Goal: Task Accomplishment & Management: Complete application form

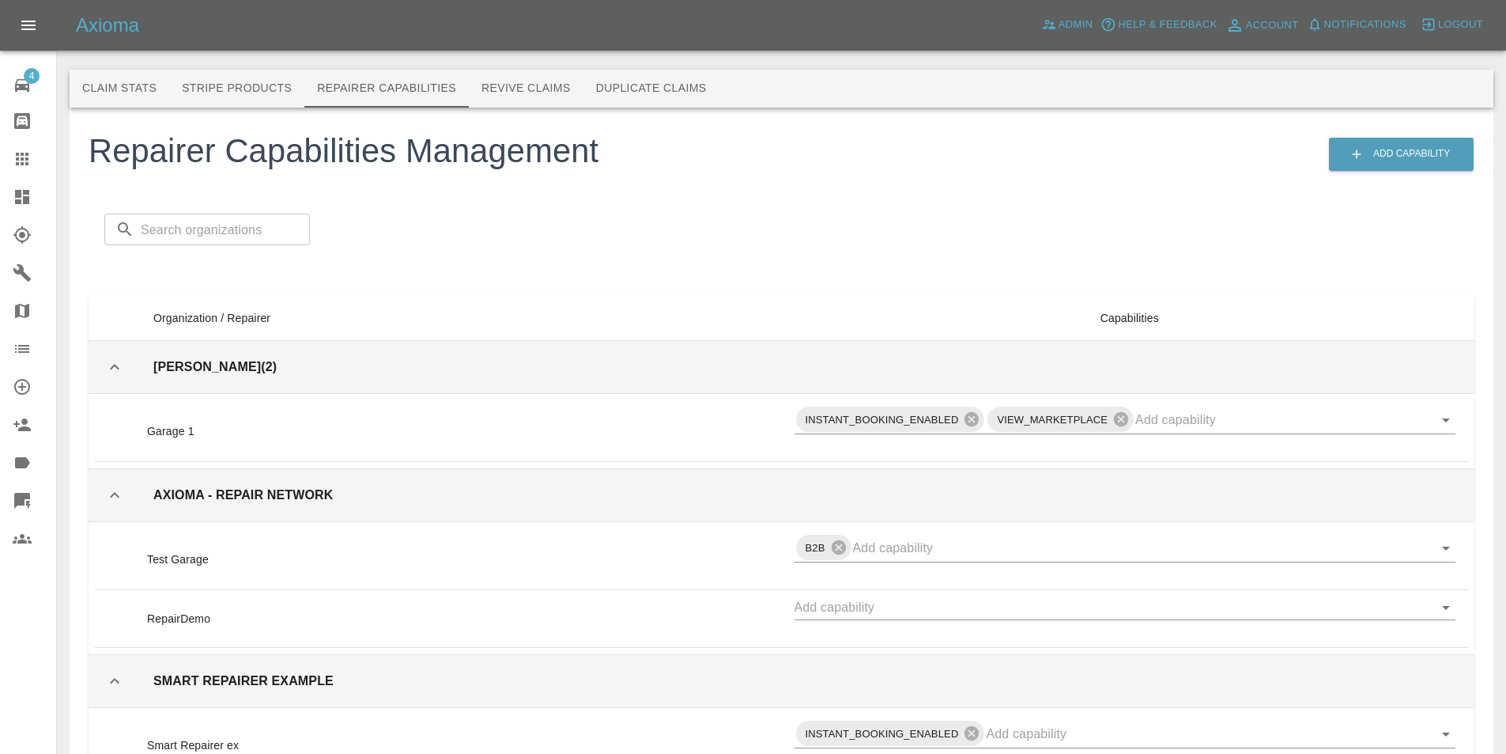
scroll to position [79, 0]
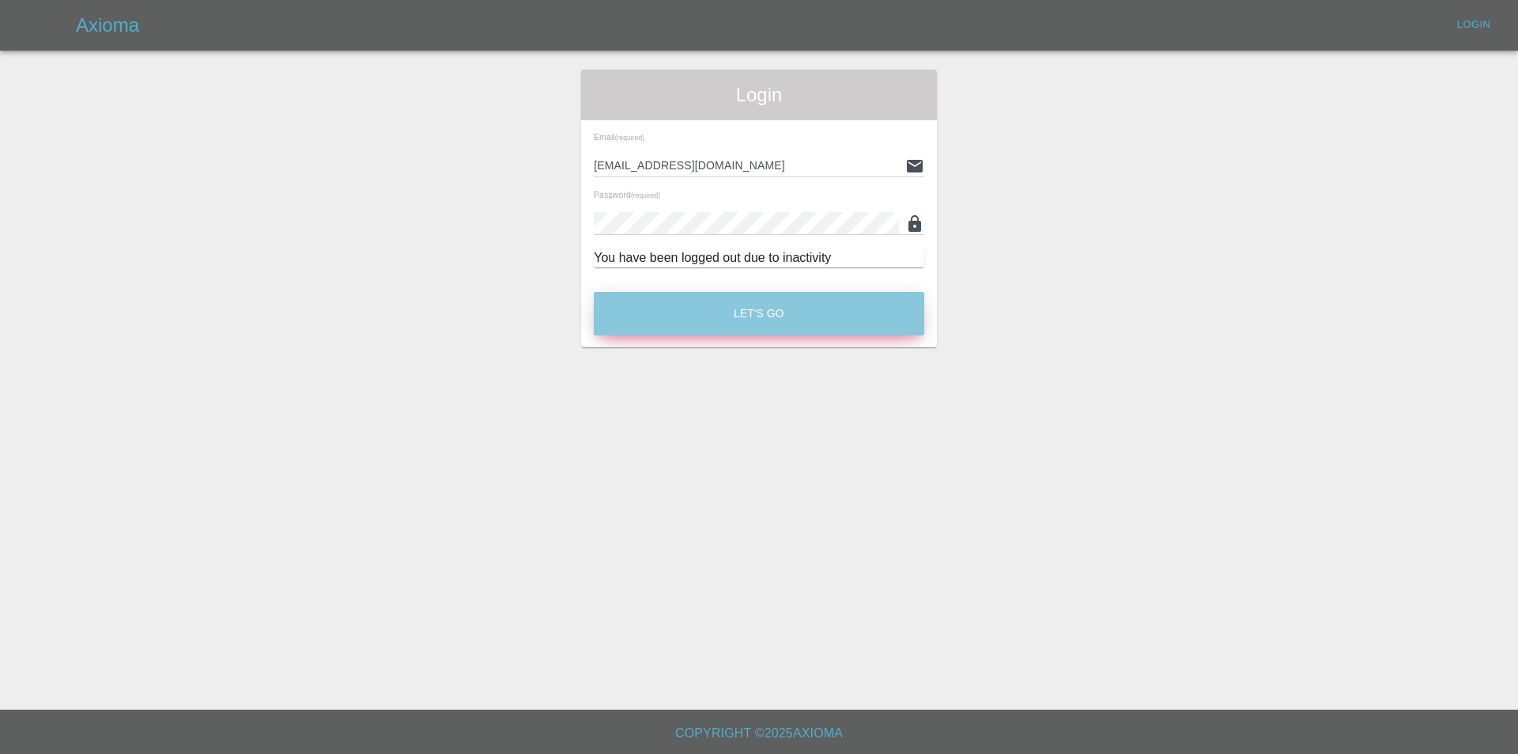
click at [671, 333] on button "Let's Go" at bounding box center [759, 313] width 331 height 43
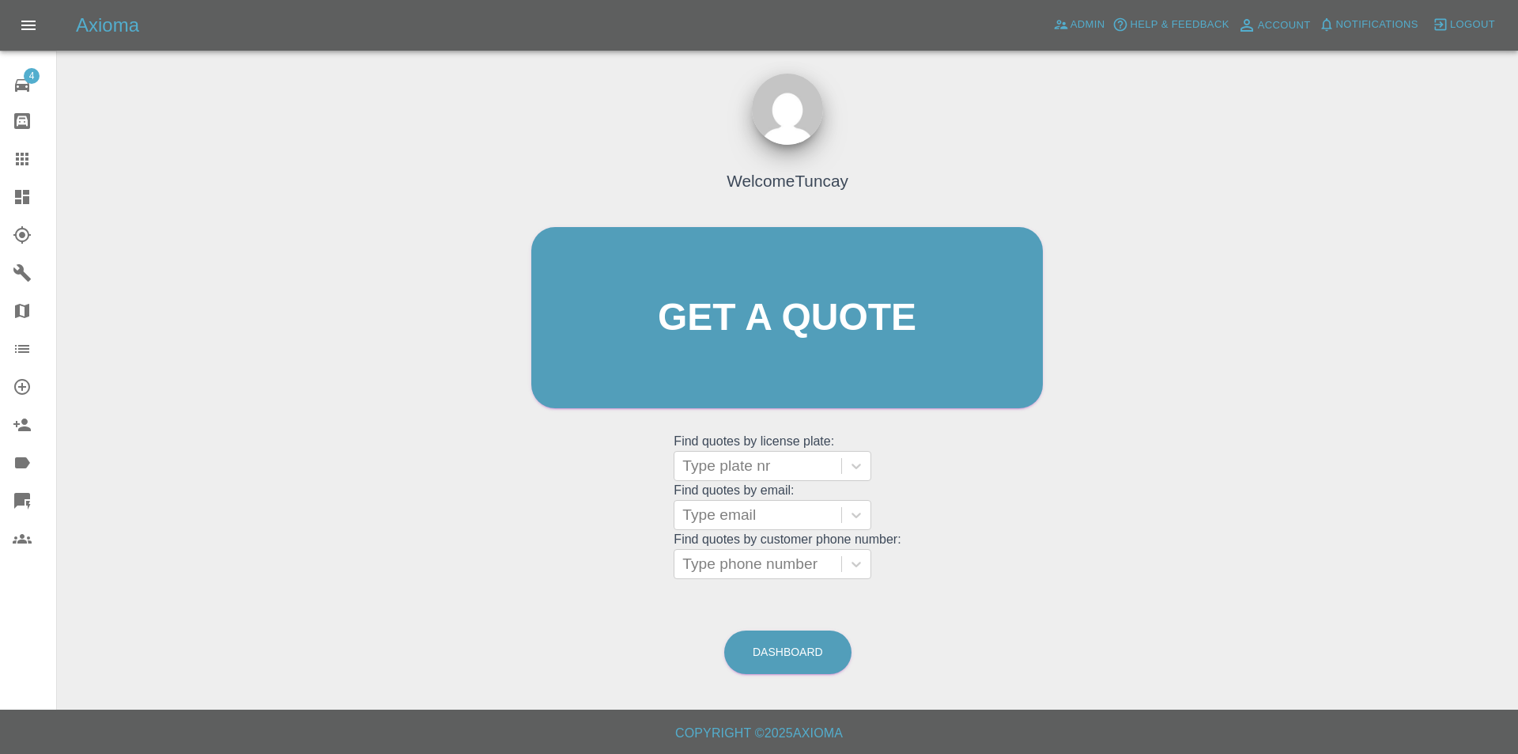
click at [12, 191] on link "Dashboard" at bounding box center [28, 197] width 56 height 38
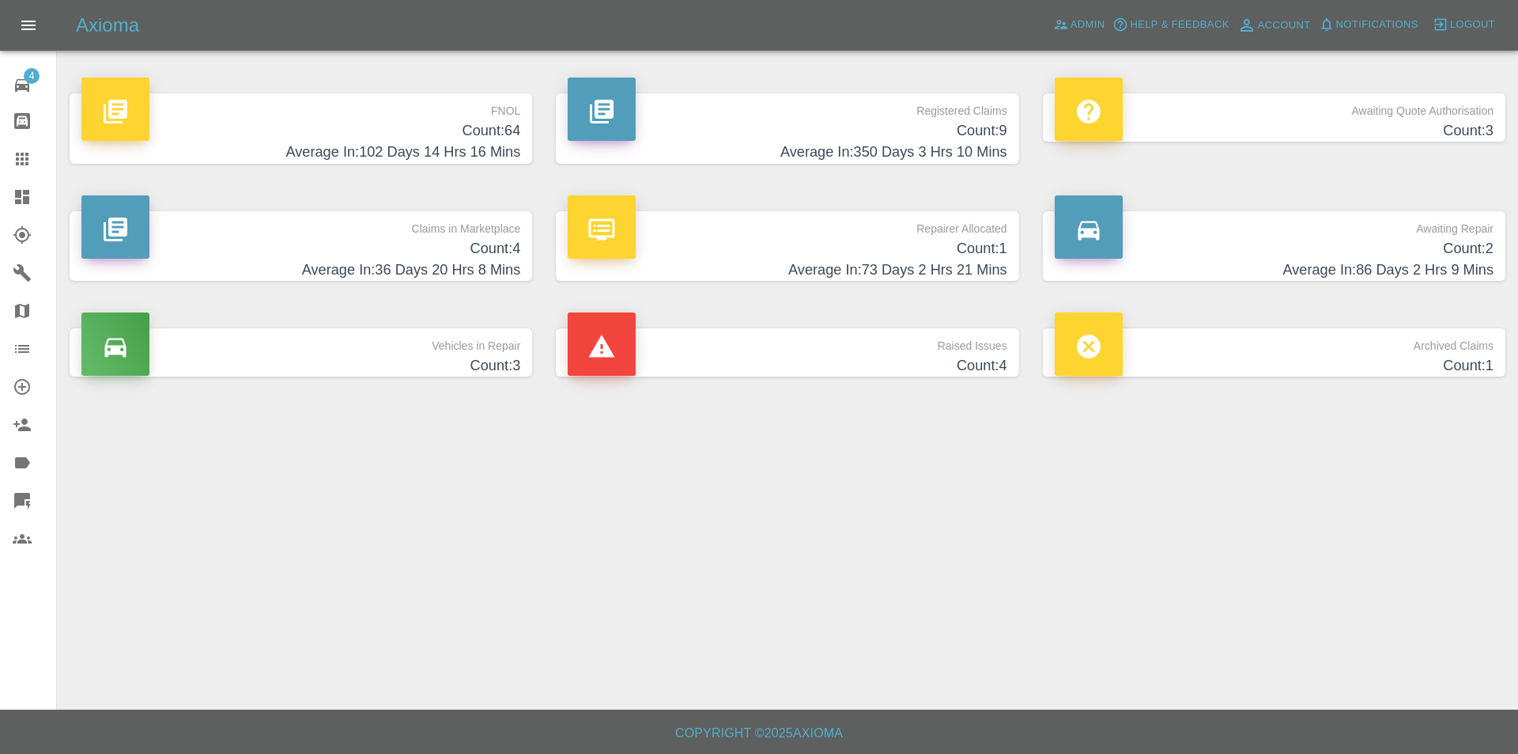
click h4 "Average In: 102 Days 14 Hrs 16 Mins"
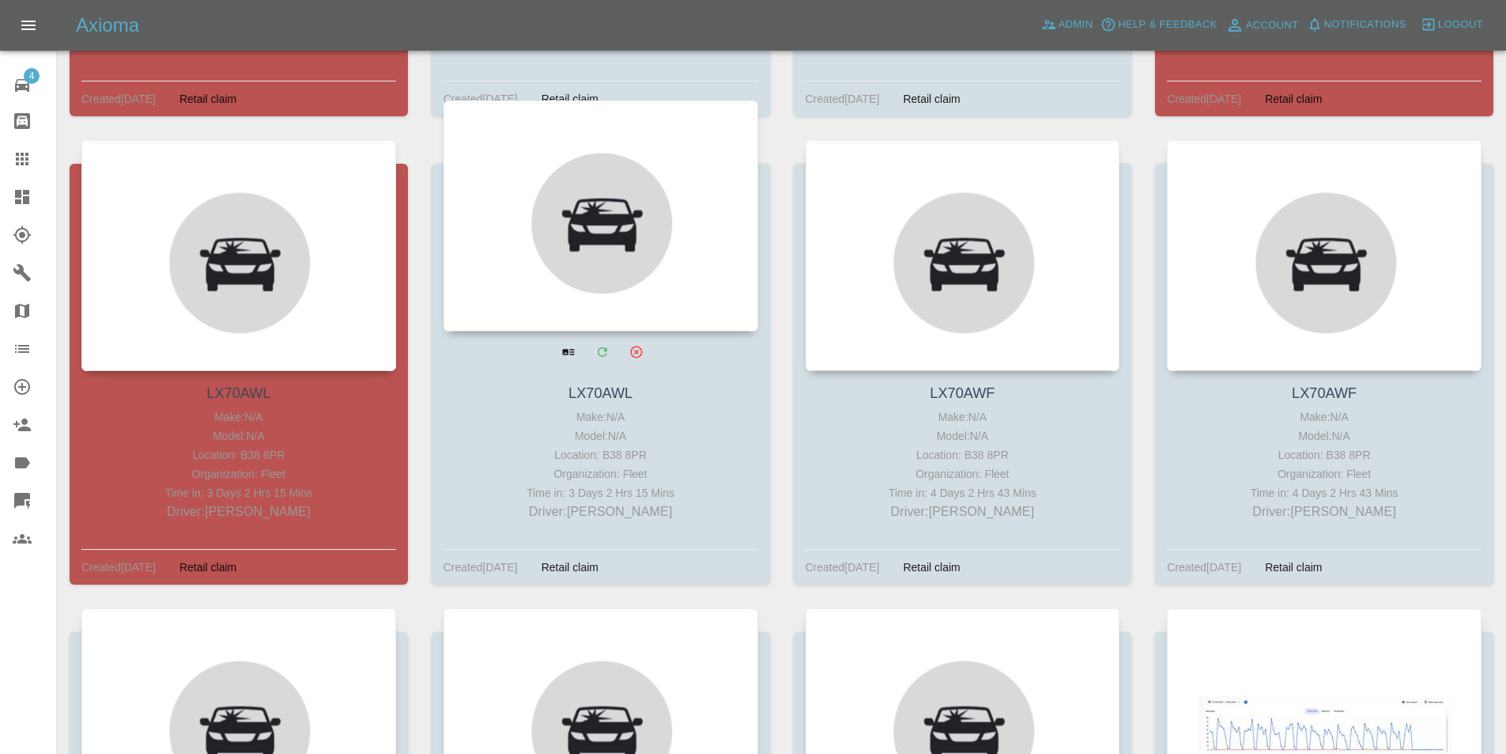
scroll to position [1582, 0]
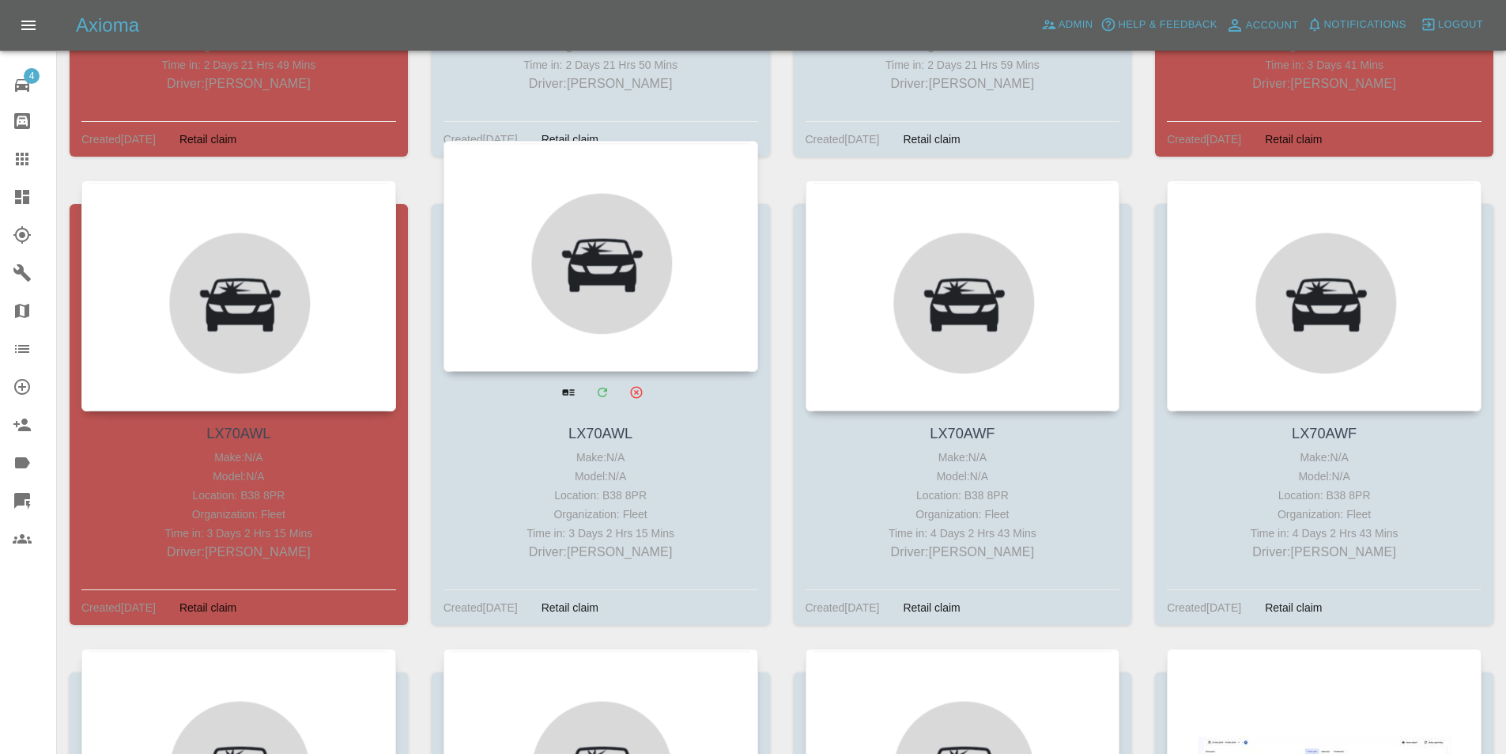
click div
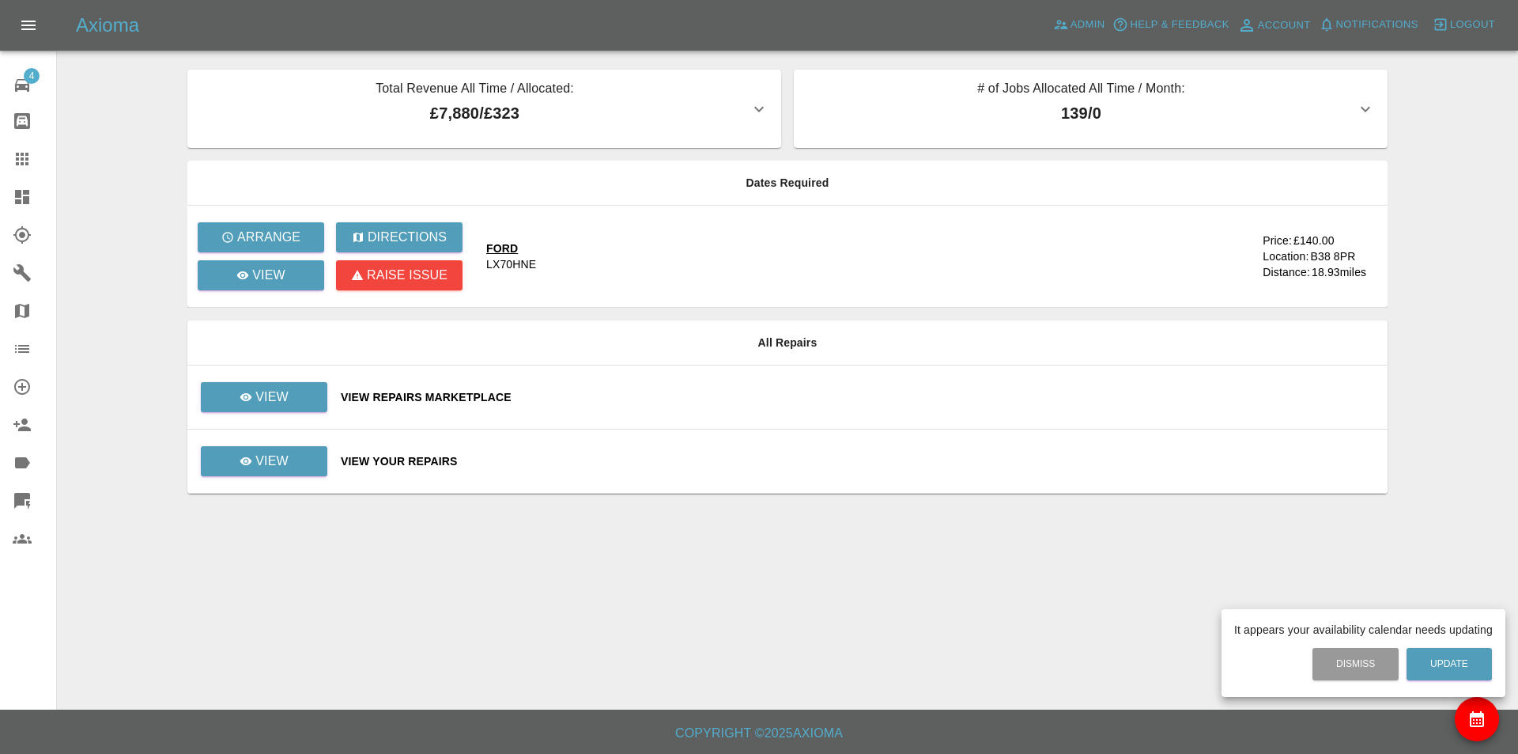
click at [21, 207] on div at bounding box center [759, 377] width 1518 height 754
click at [16, 200] on icon at bounding box center [22, 197] width 14 height 14
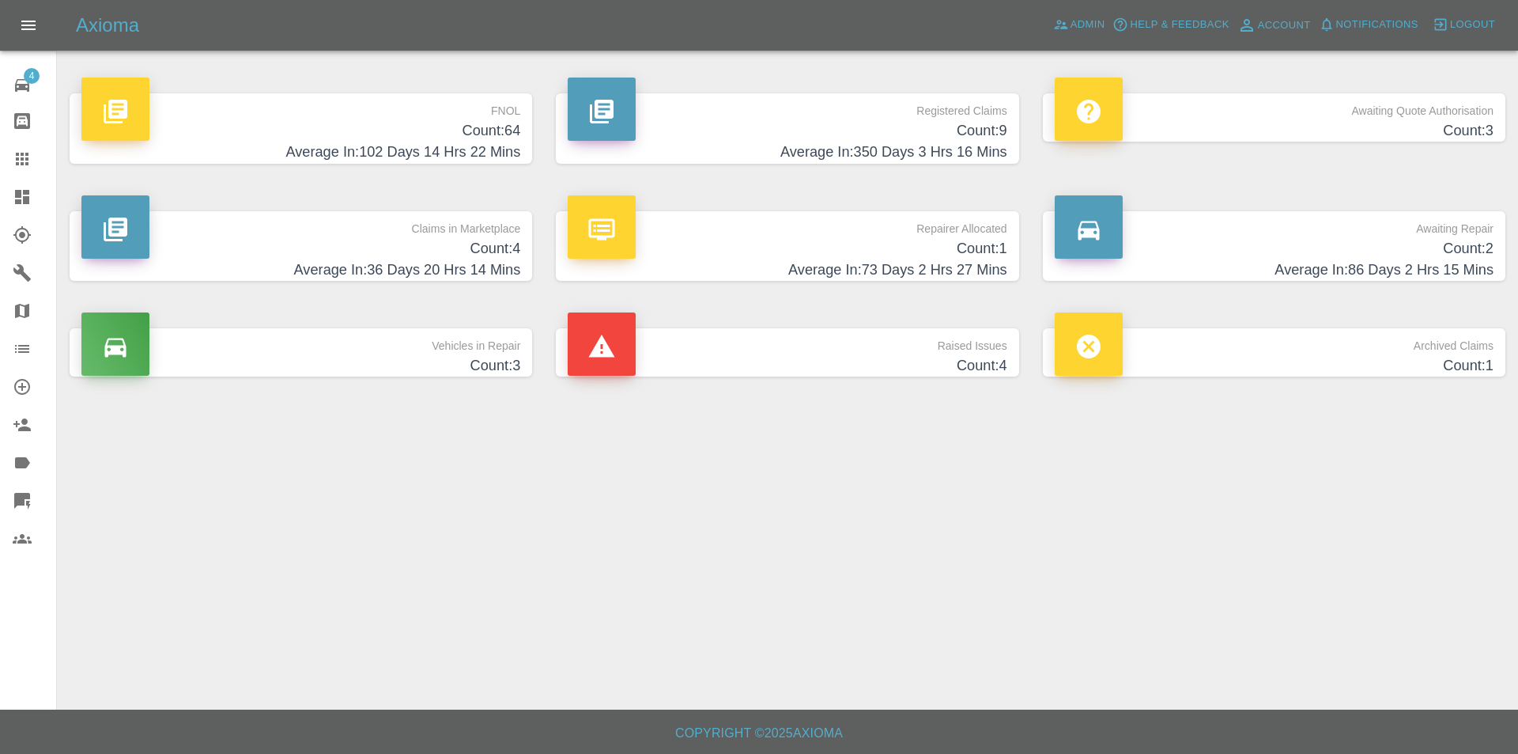
click at [425, 123] on h4 "Count: 64" at bounding box center [300, 130] width 439 height 21
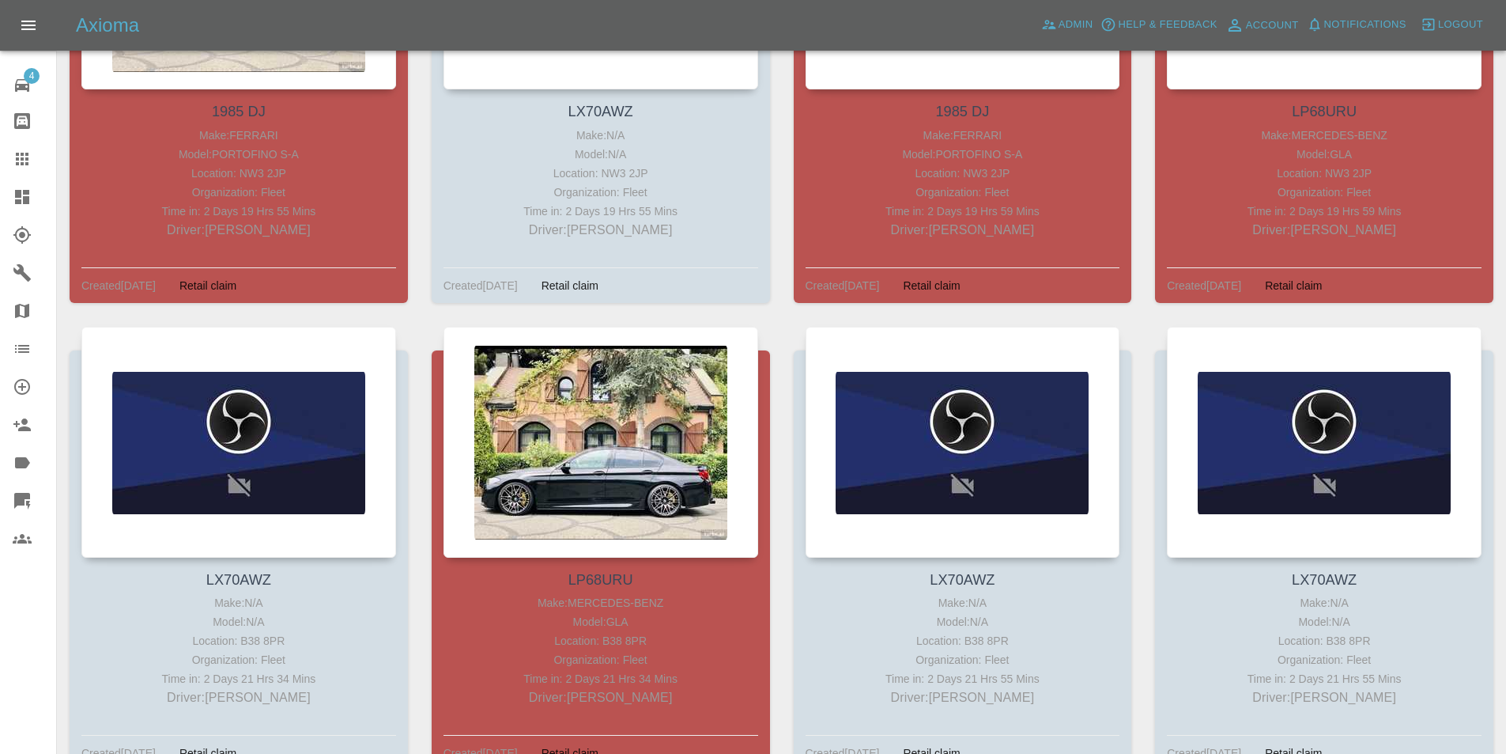
scroll to position [237, 0]
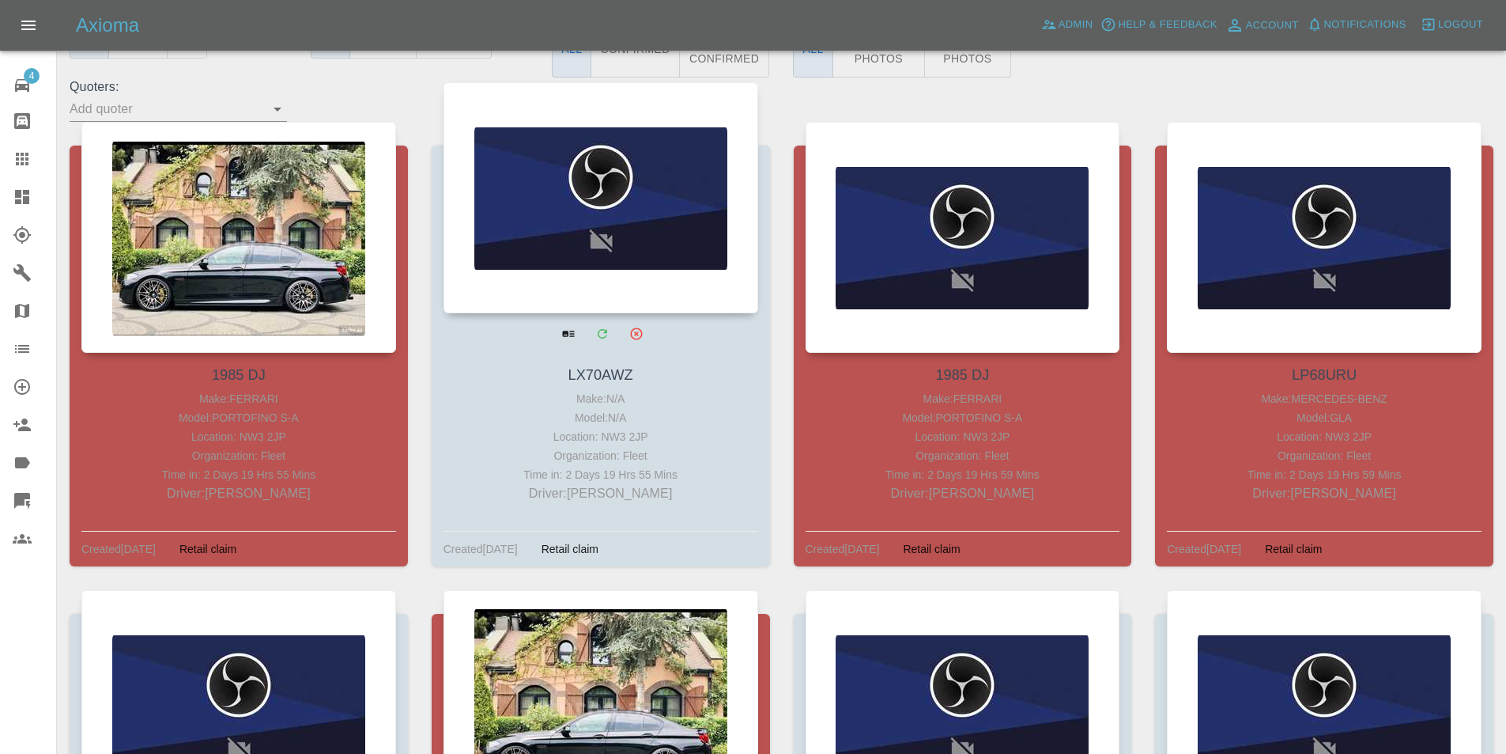
click at [535, 261] on div at bounding box center [601, 197] width 315 height 231
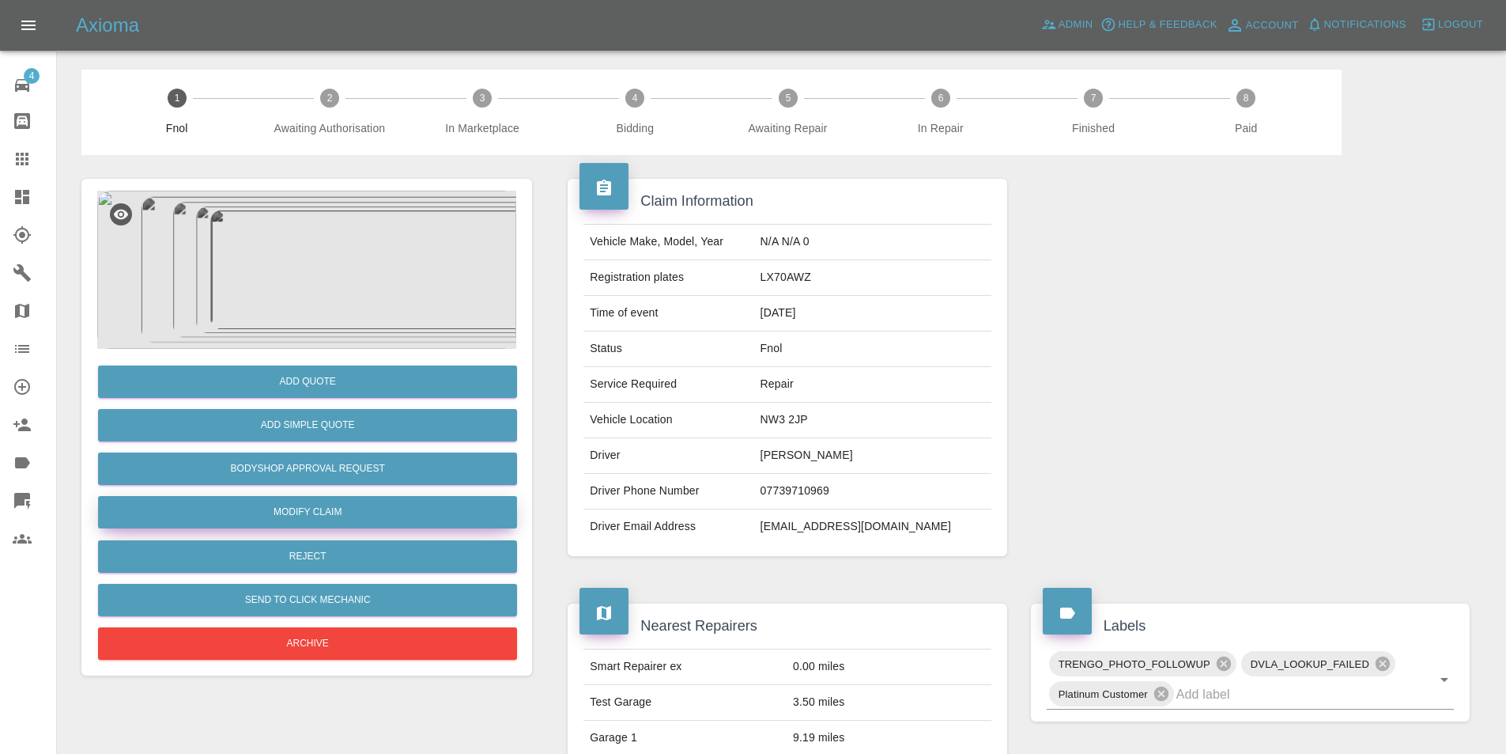
click at [330, 506] on link "Modify Claim" at bounding box center [307, 512] width 419 height 32
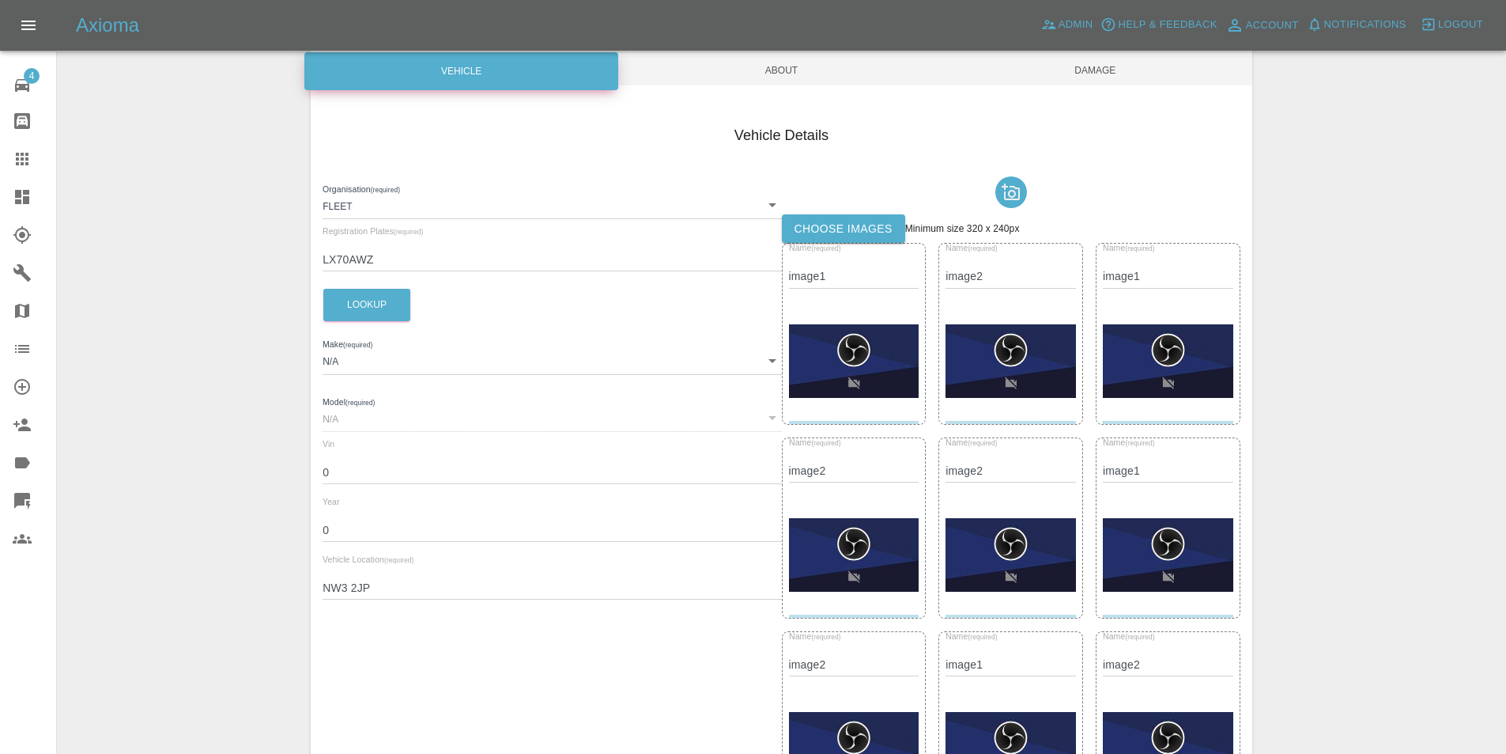
scroll to position [158, 0]
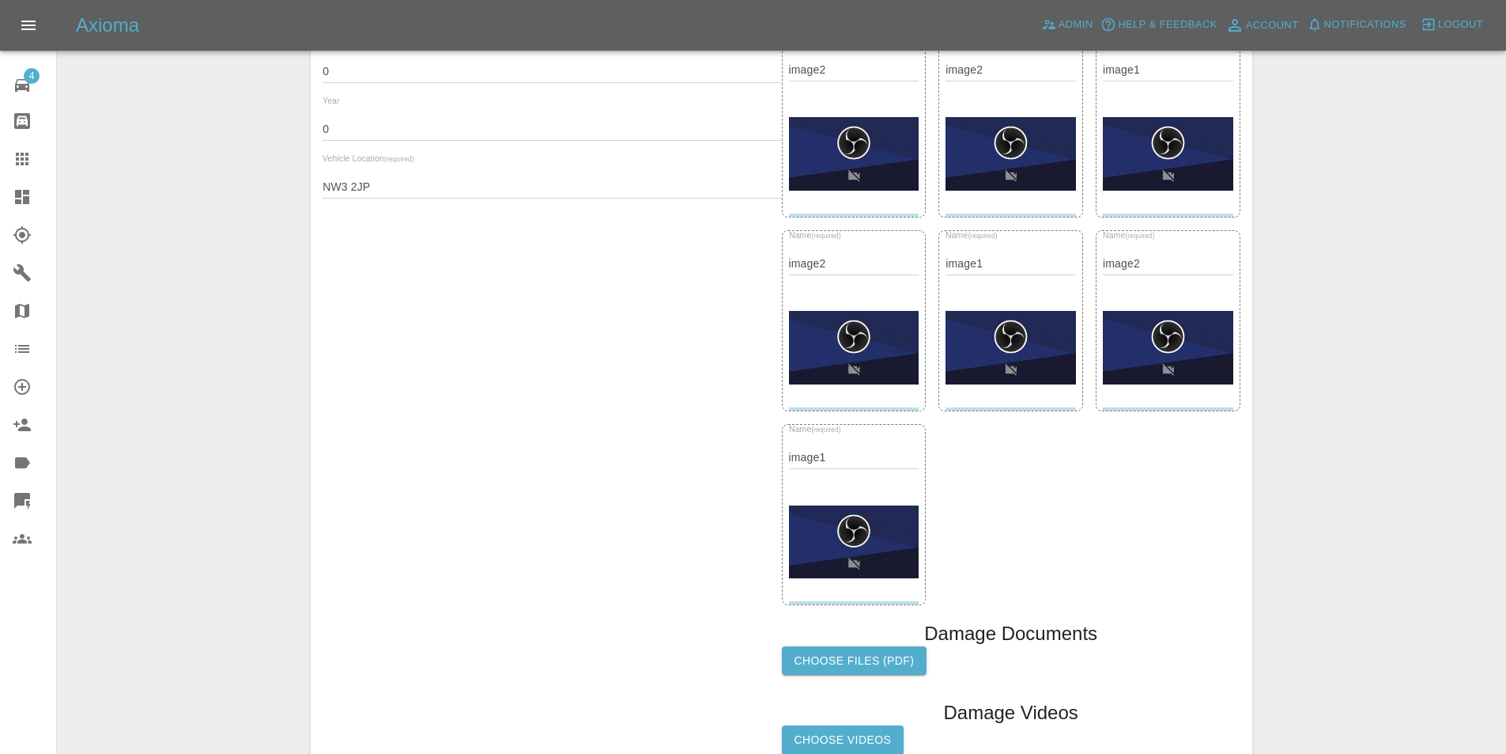
click at [880, 506] on img at bounding box center [854, 542] width 130 height 74
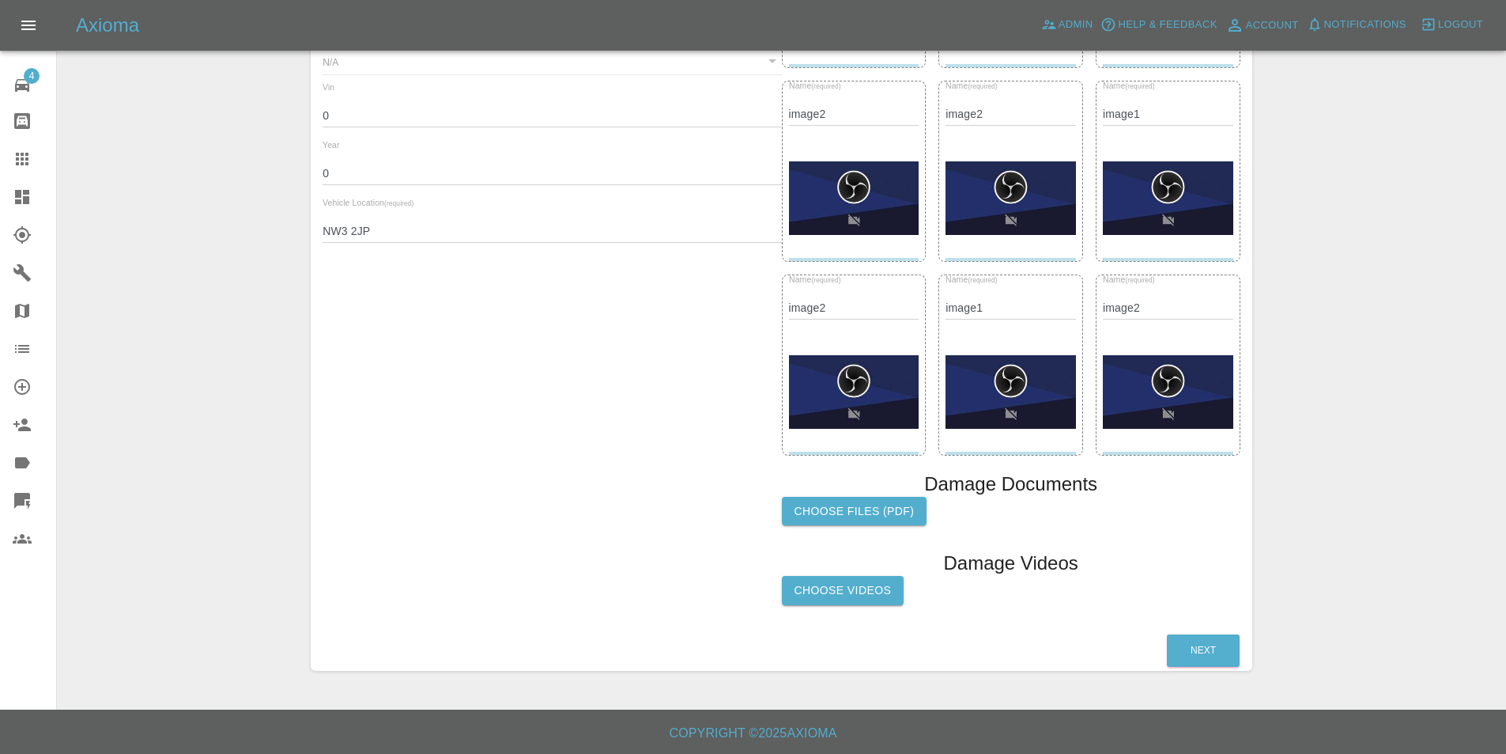
click at [875, 384] on img at bounding box center [854, 392] width 130 height 74
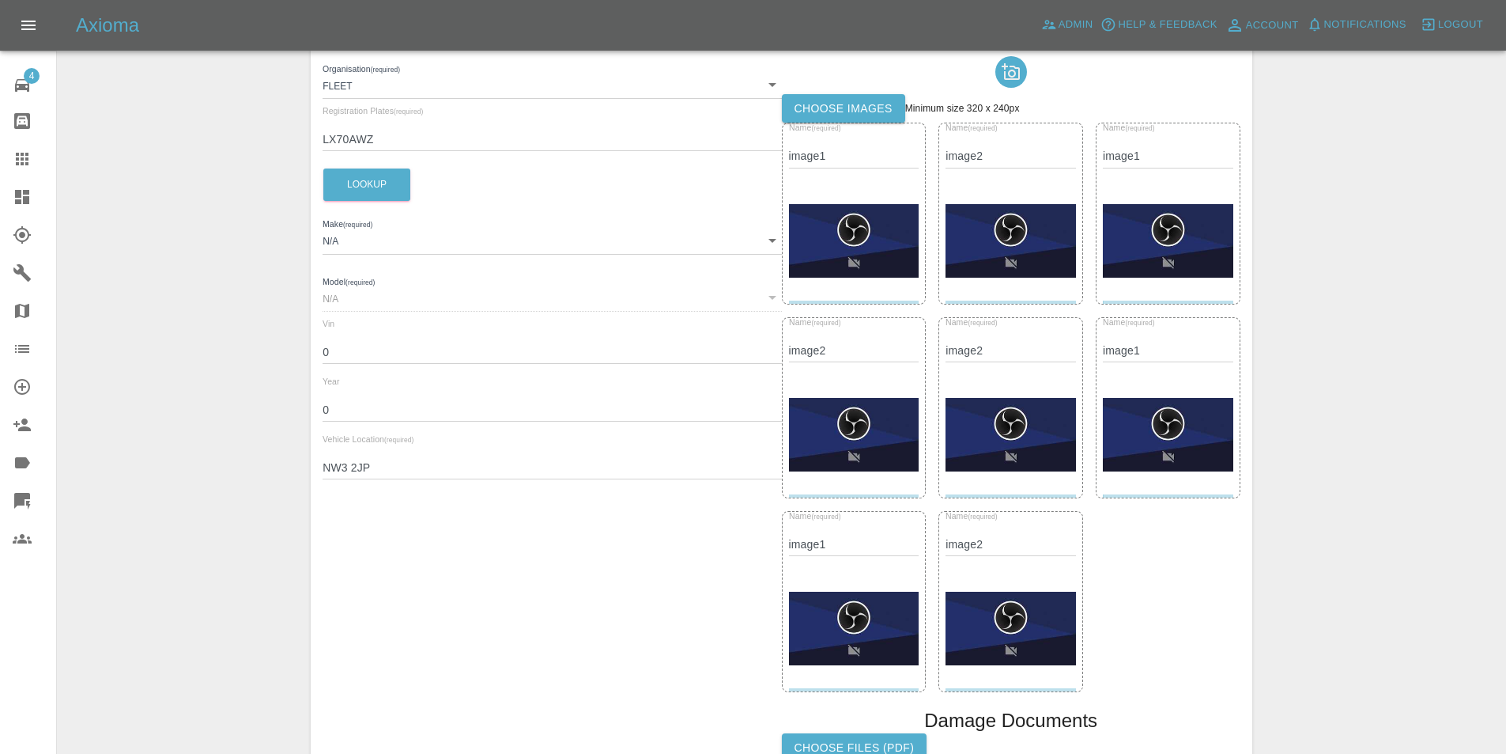
scroll to position [272, 0]
click at [858, 273] on img at bounding box center [854, 242] width 130 height 74
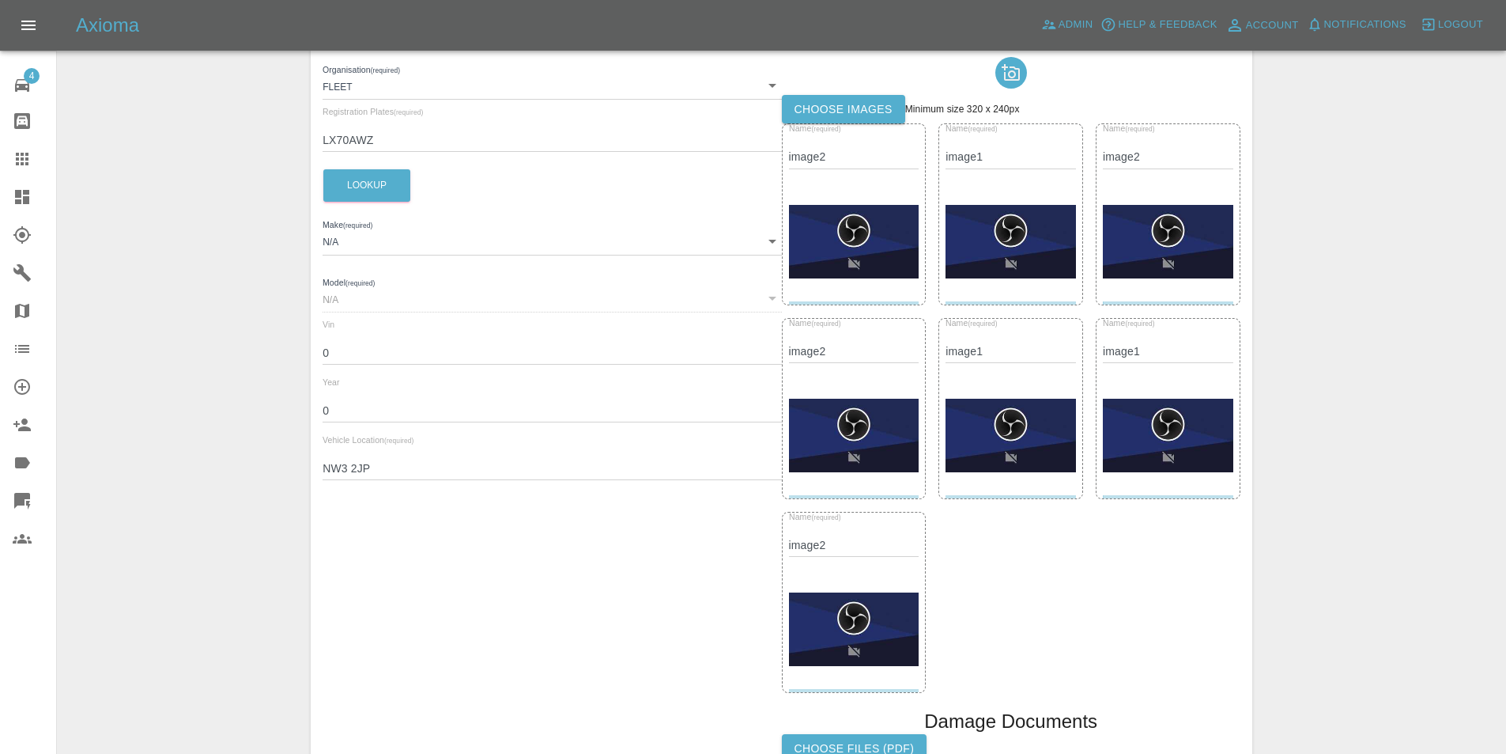
click at [858, 273] on img at bounding box center [854, 242] width 130 height 74
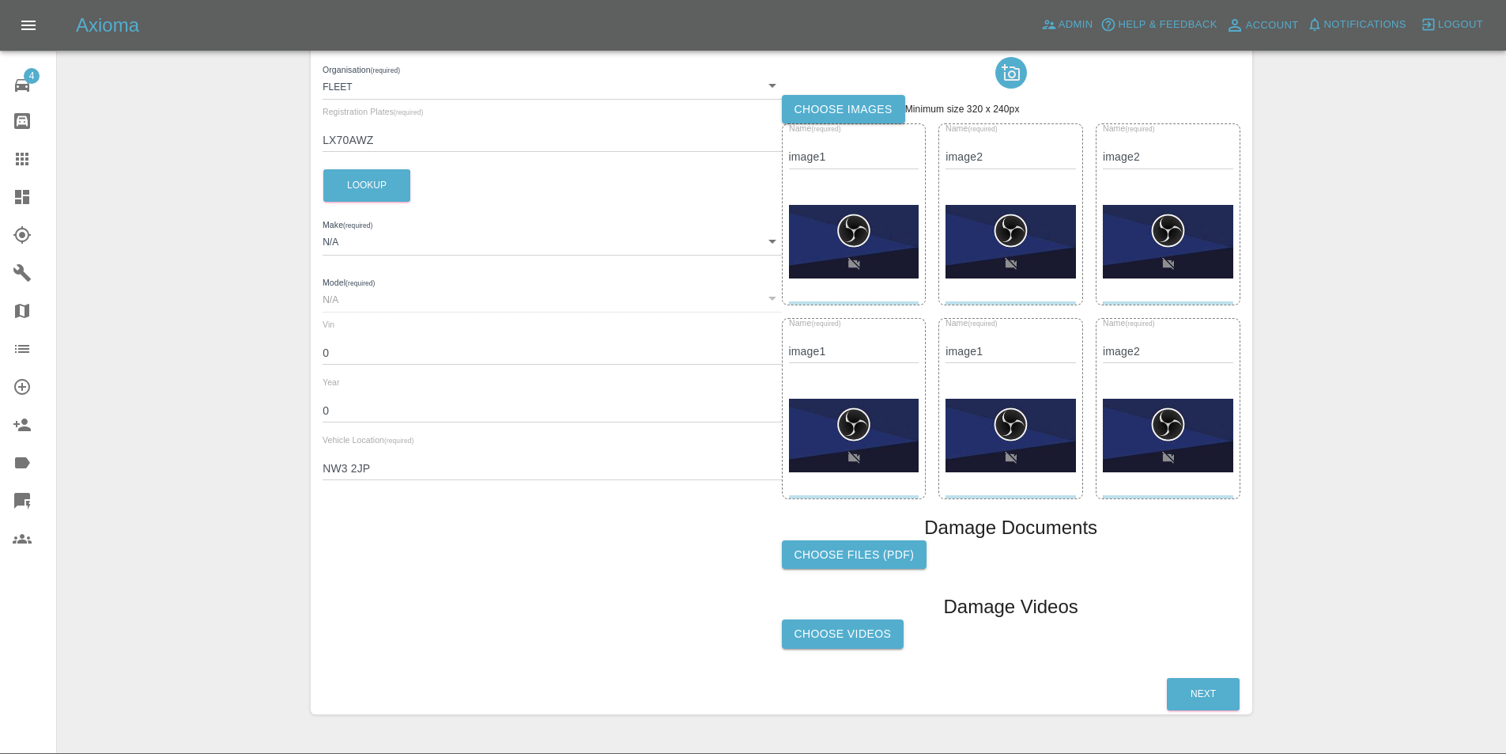
click at [858, 273] on img at bounding box center [854, 242] width 130 height 74
click at [946, 273] on img at bounding box center [1011, 242] width 130 height 74
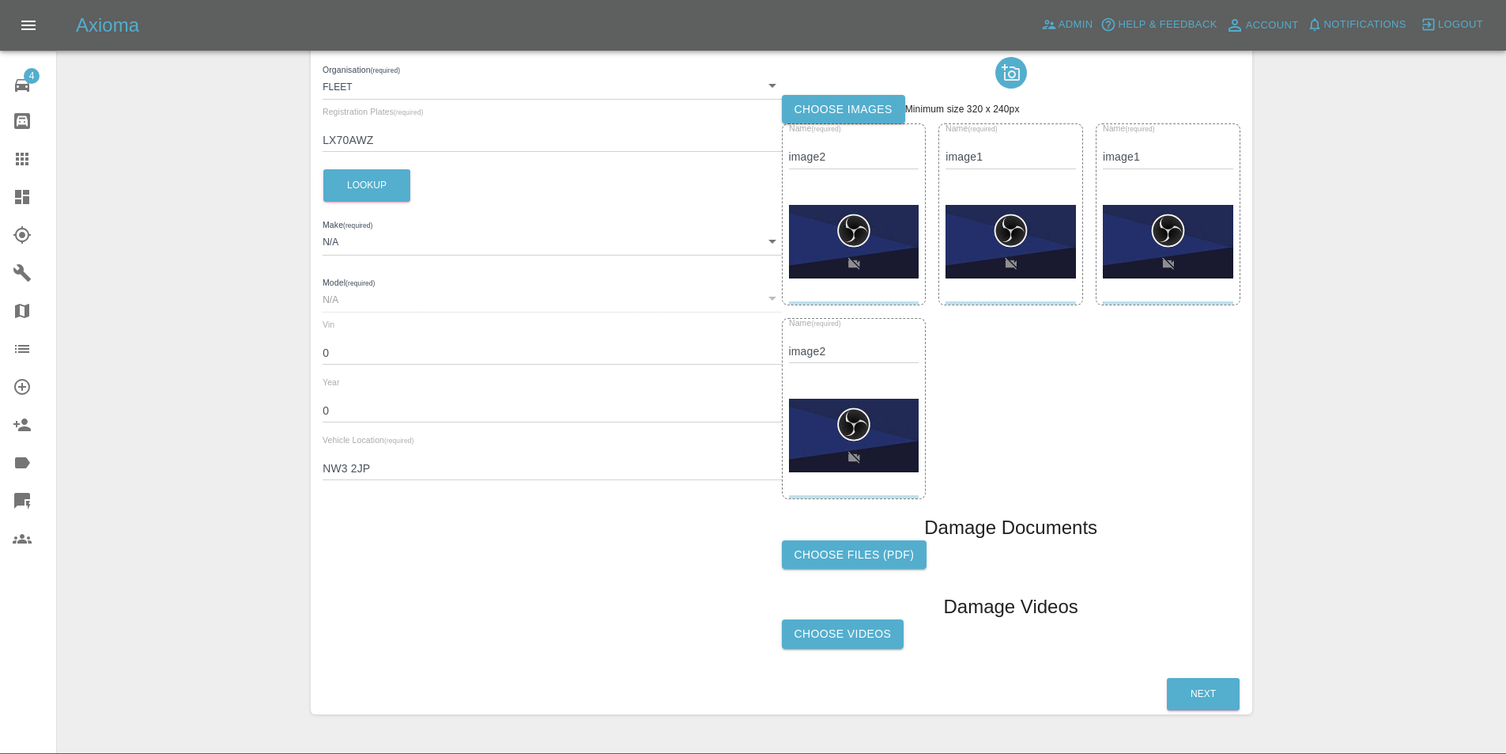
click at [858, 273] on img at bounding box center [854, 242] width 130 height 74
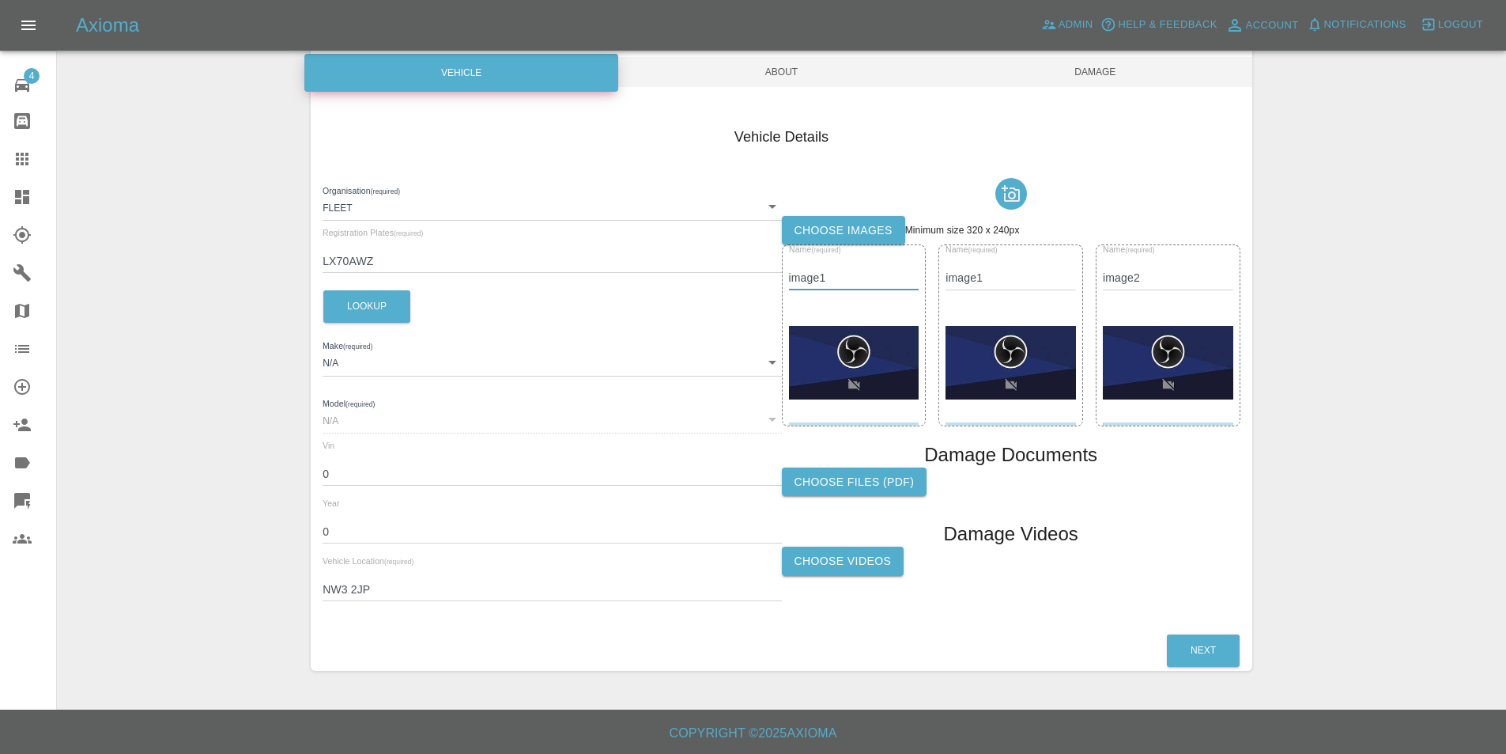
click at [858, 273] on input "image1" at bounding box center [854, 277] width 130 height 23
click at [867, 312] on div at bounding box center [854, 363] width 130 height 119
click at [856, 340] on img at bounding box center [854, 363] width 130 height 74
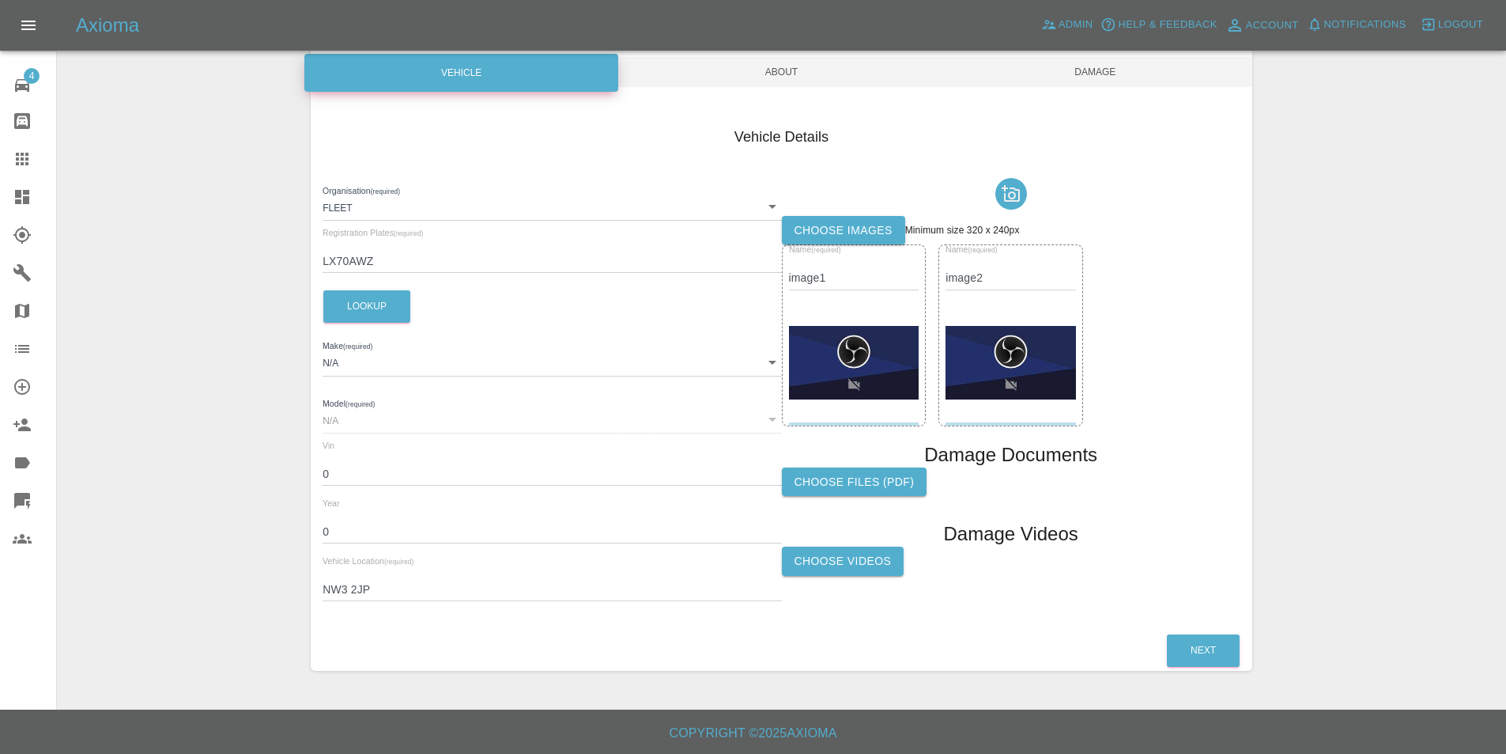
click at [856, 340] on img at bounding box center [854, 363] width 130 height 74
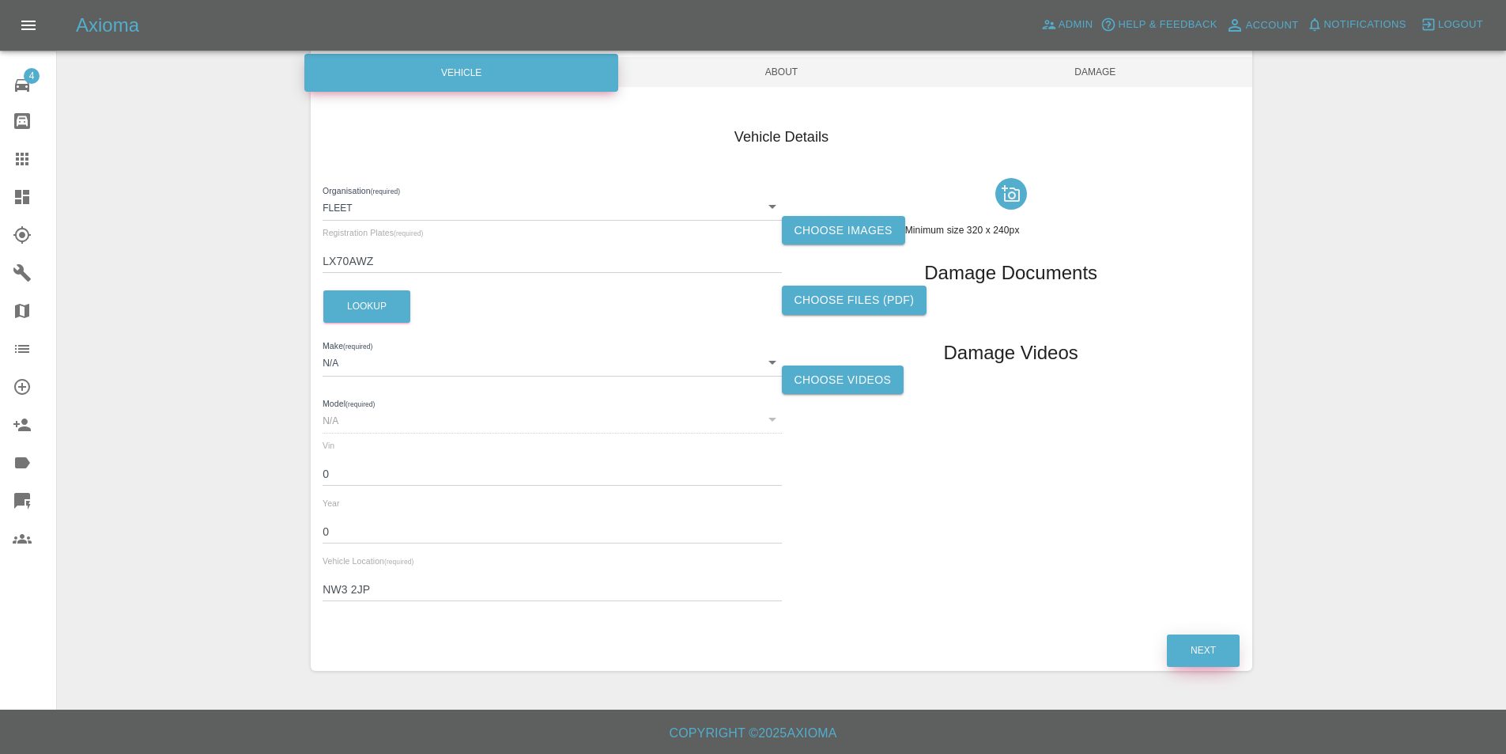
click at [1184, 656] on button "Next" at bounding box center [1203, 650] width 73 height 32
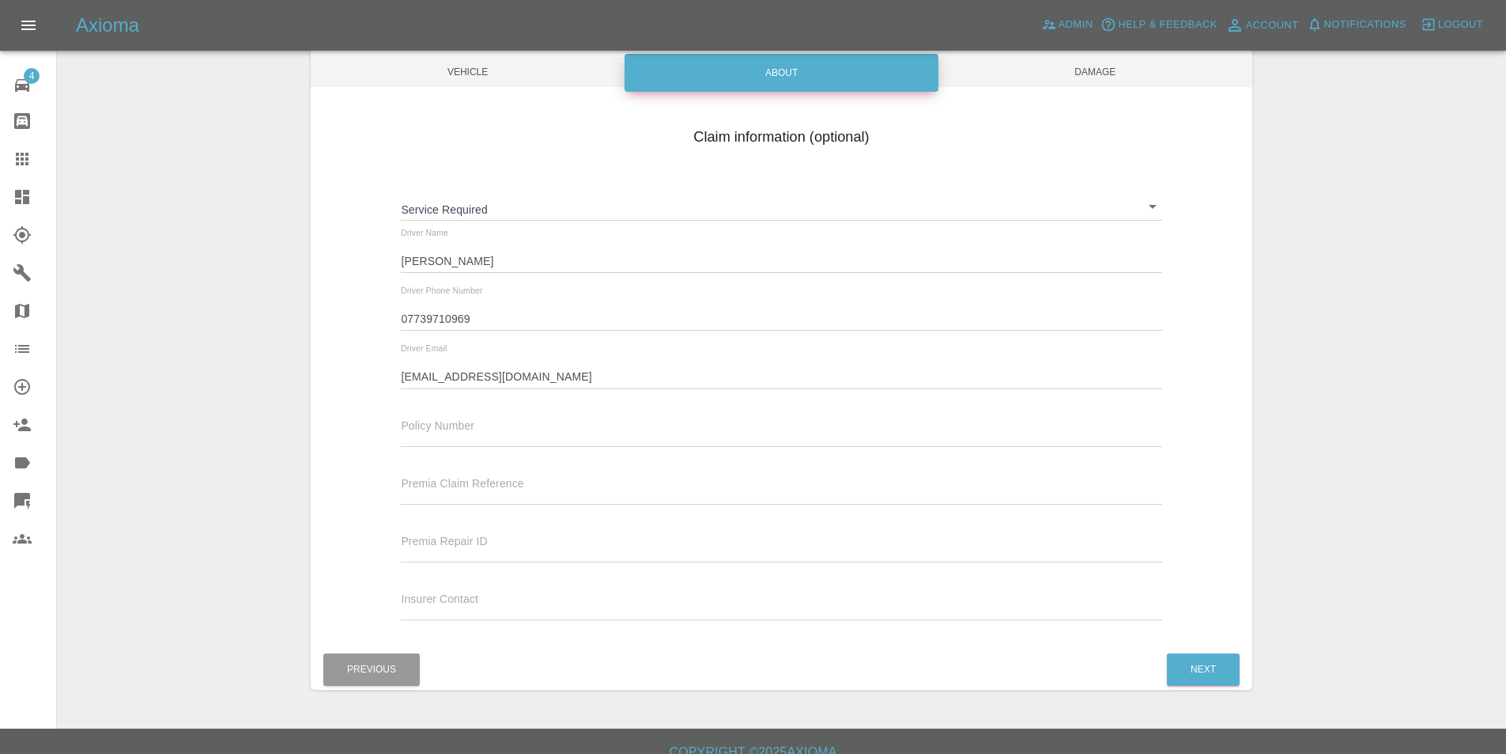
click at [1188, 650] on div "Next" at bounding box center [1203, 669] width 74 height 40
click at [1198, 667] on button "Next" at bounding box center [1203, 669] width 73 height 32
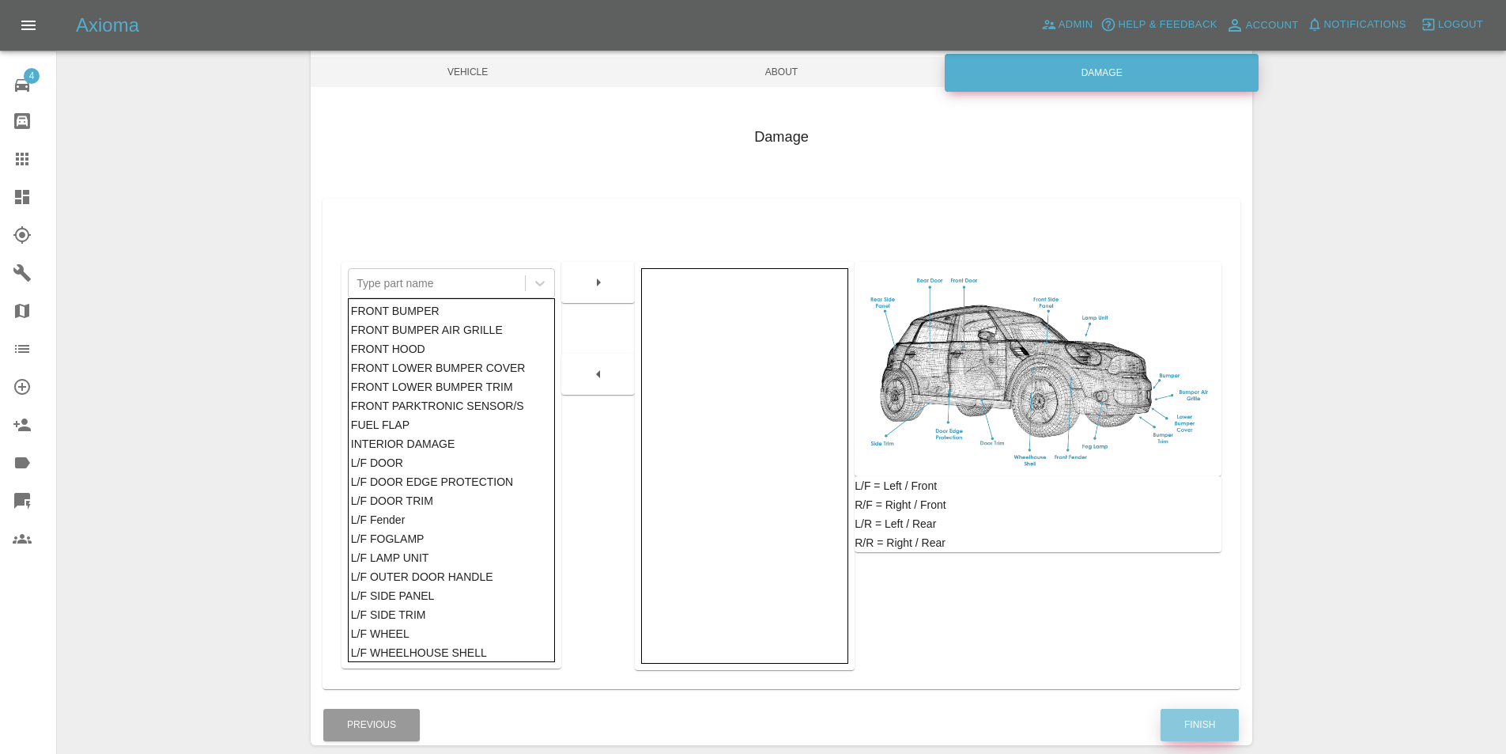
click at [1209, 729] on button "Finish" at bounding box center [1200, 725] width 78 height 32
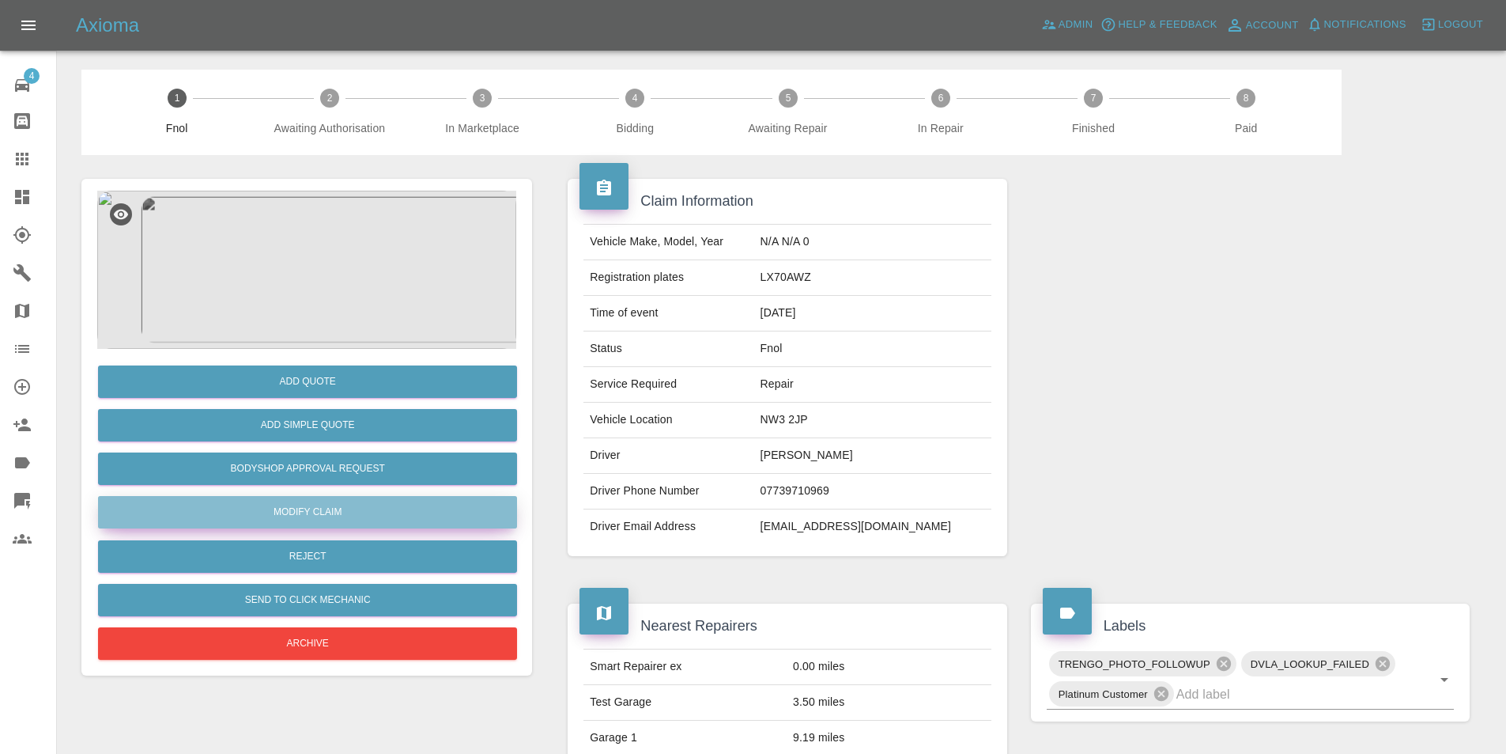
click at [348, 513] on link "Modify Claim" at bounding box center [307, 512] width 419 height 32
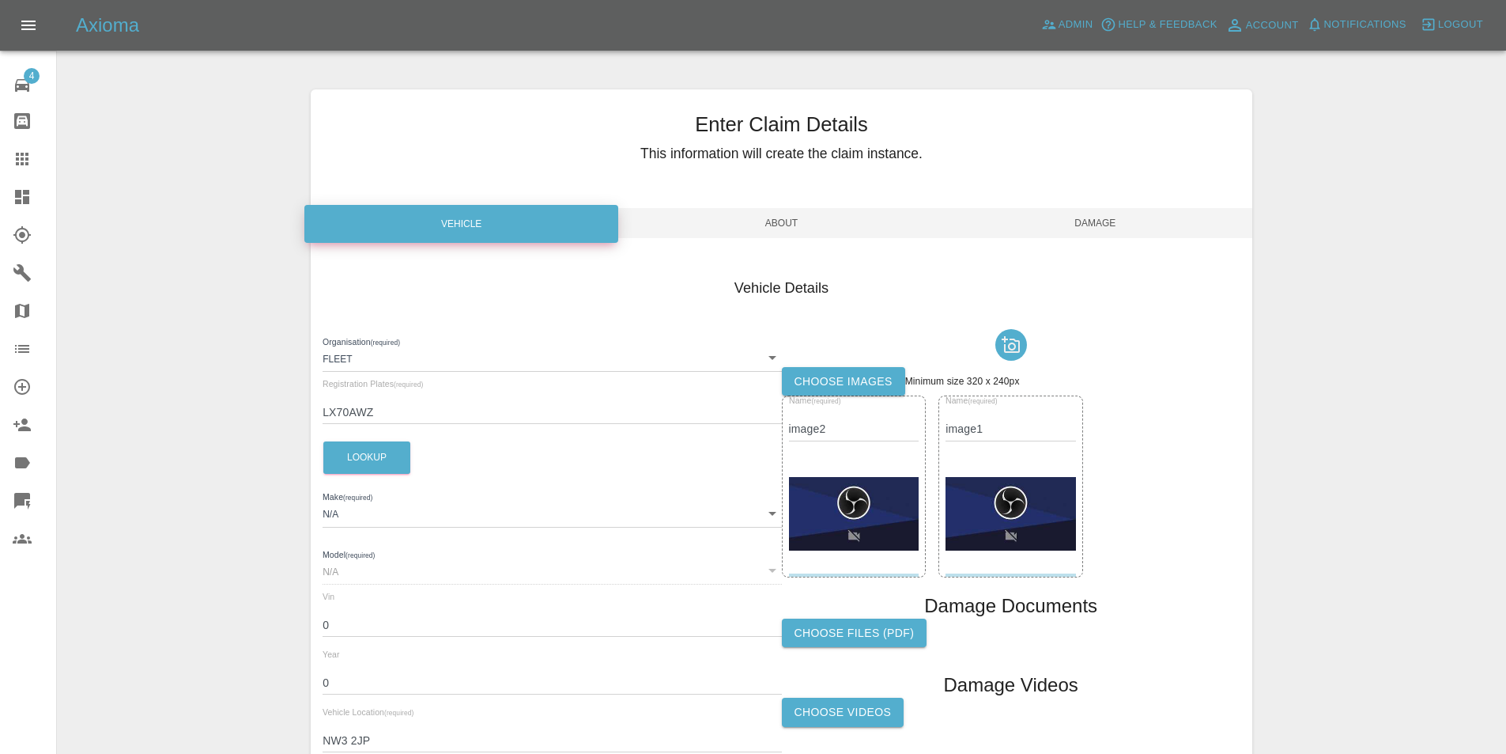
click at [886, 527] on img at bounding box center [854, 514] width 130 height 74
click at [931, 510] on div "Name (required) image1" at bounding box center [1011, 485] width 459 height 181
click at [890, 506] on img at bounding box center [854, 514] width 130 height 74
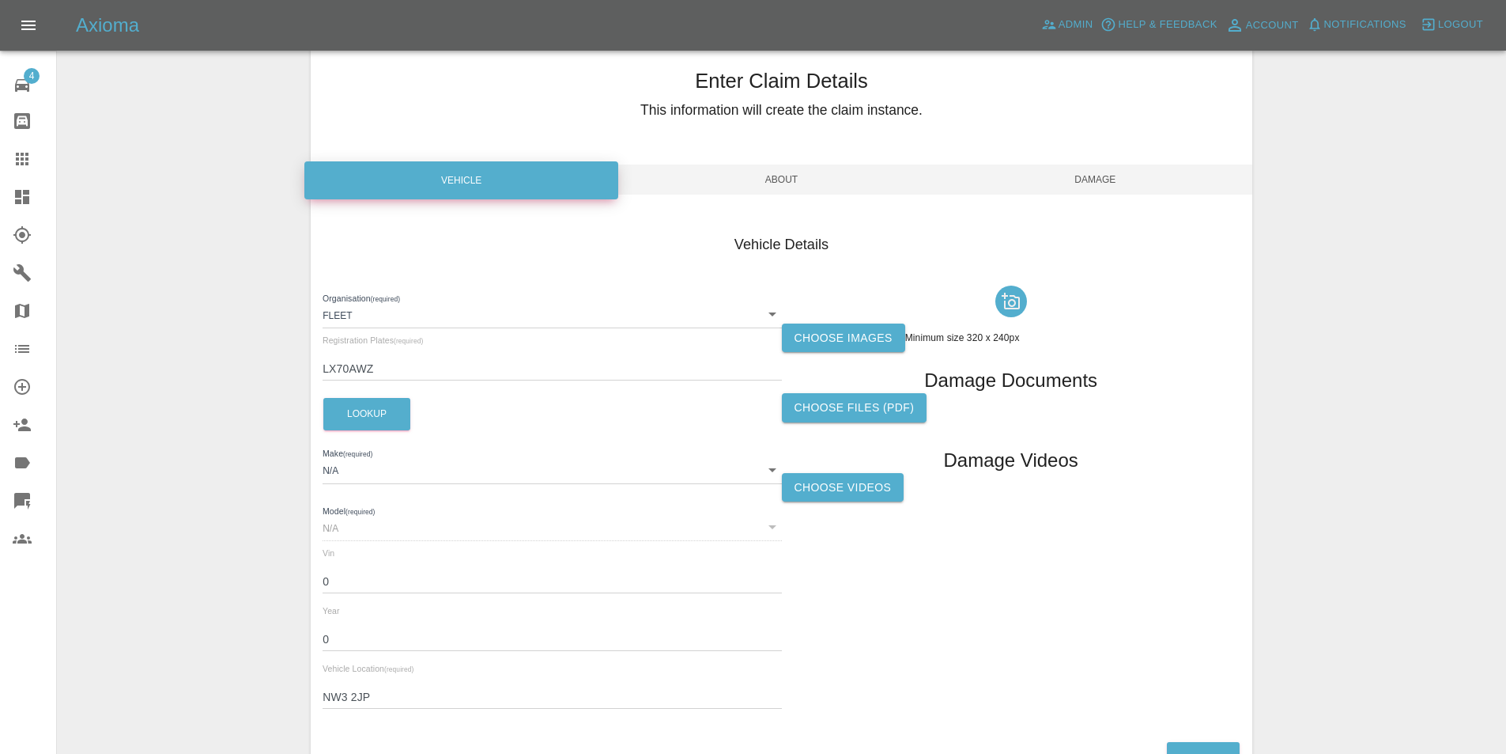
scroll to position [151, 0]
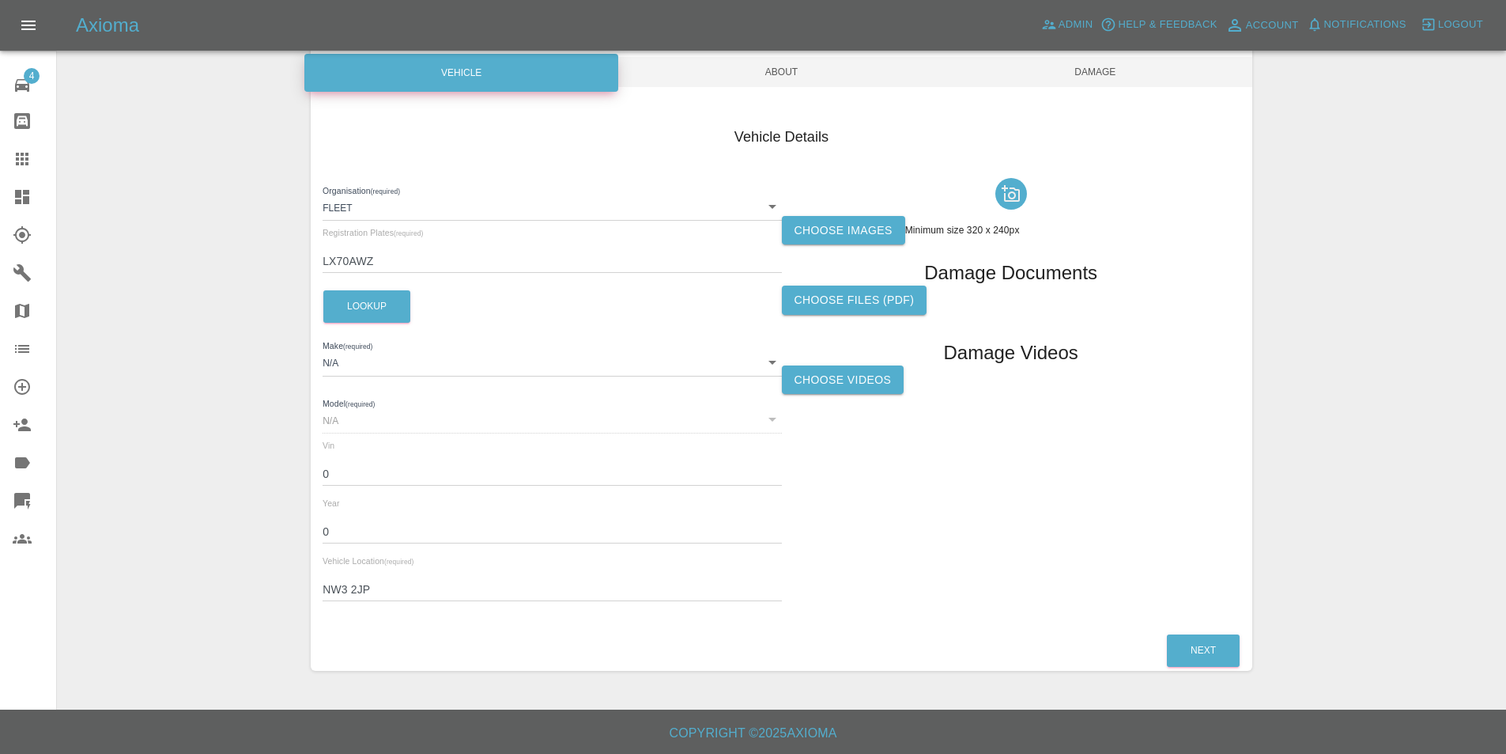
click at [1252, 640] on div "Enter Claim Details This information will create the claim instance. Vehicle Ab…" at bounding box center [782, 305] width 966 height 772
click at [1213, 648] on button "Next" at bounding box center [1203, 650] width 73 height 32
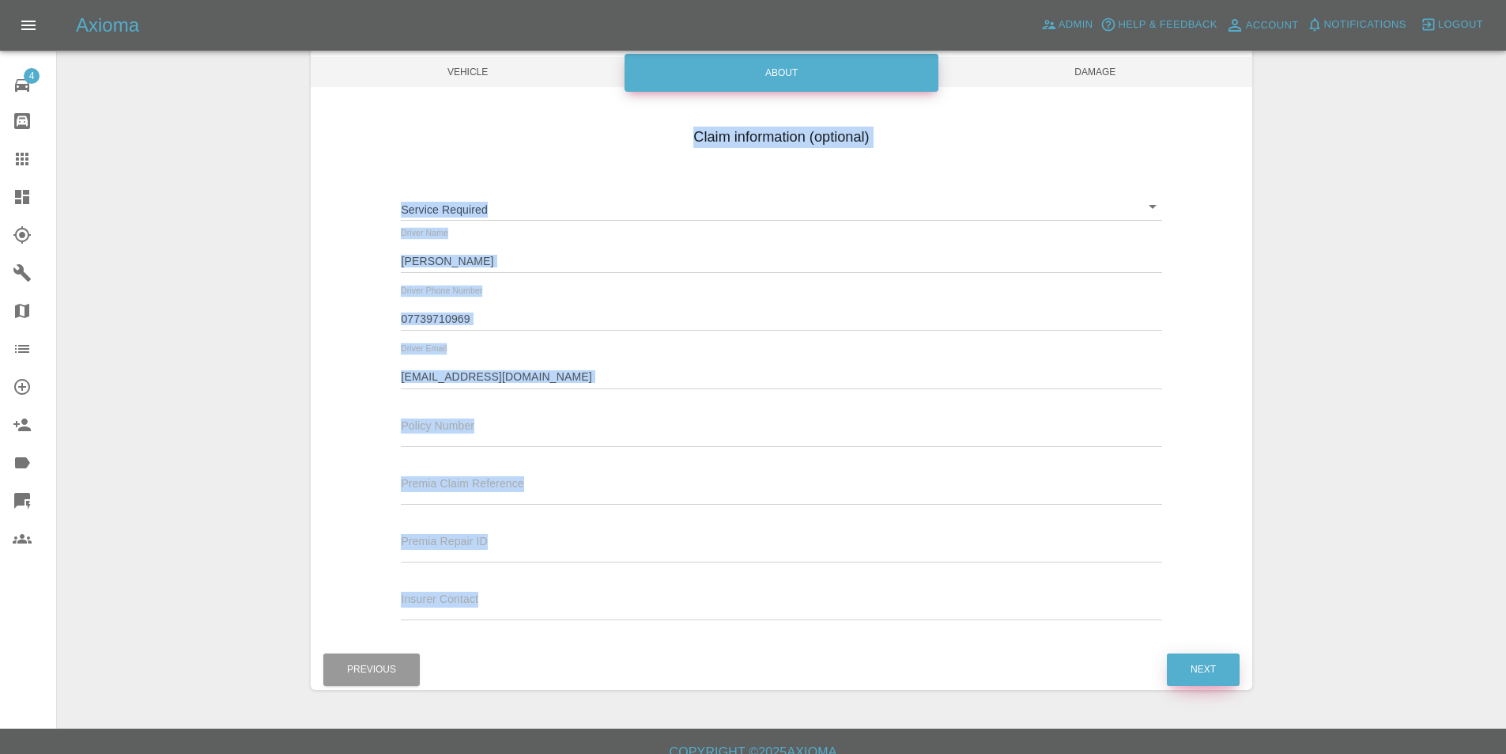
click at [1198, 683] on button "Next" at bounding box center [1203, 669] width 73 height 32
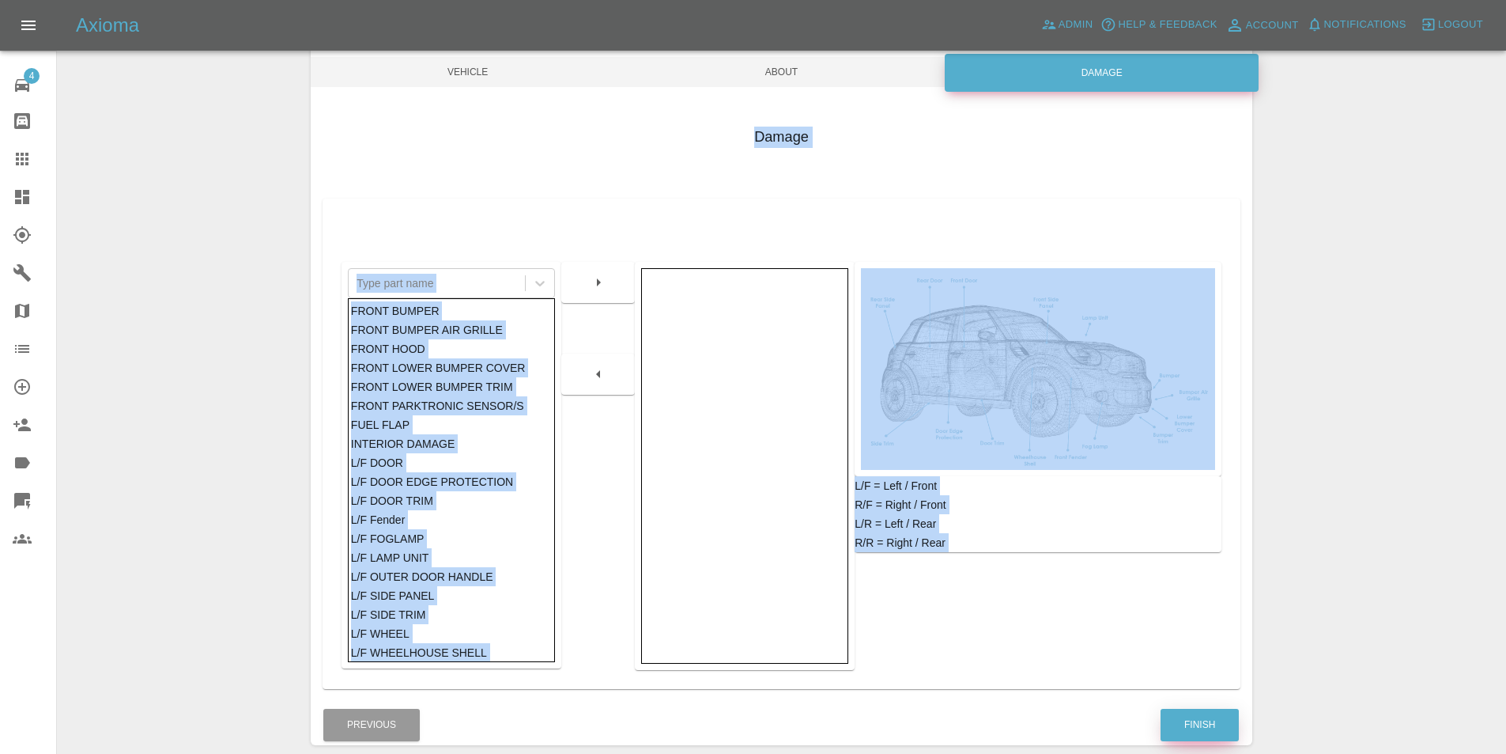
click at [1194, 724] on button "Finish" at bounding box center [1200, 725] width 78 height 32
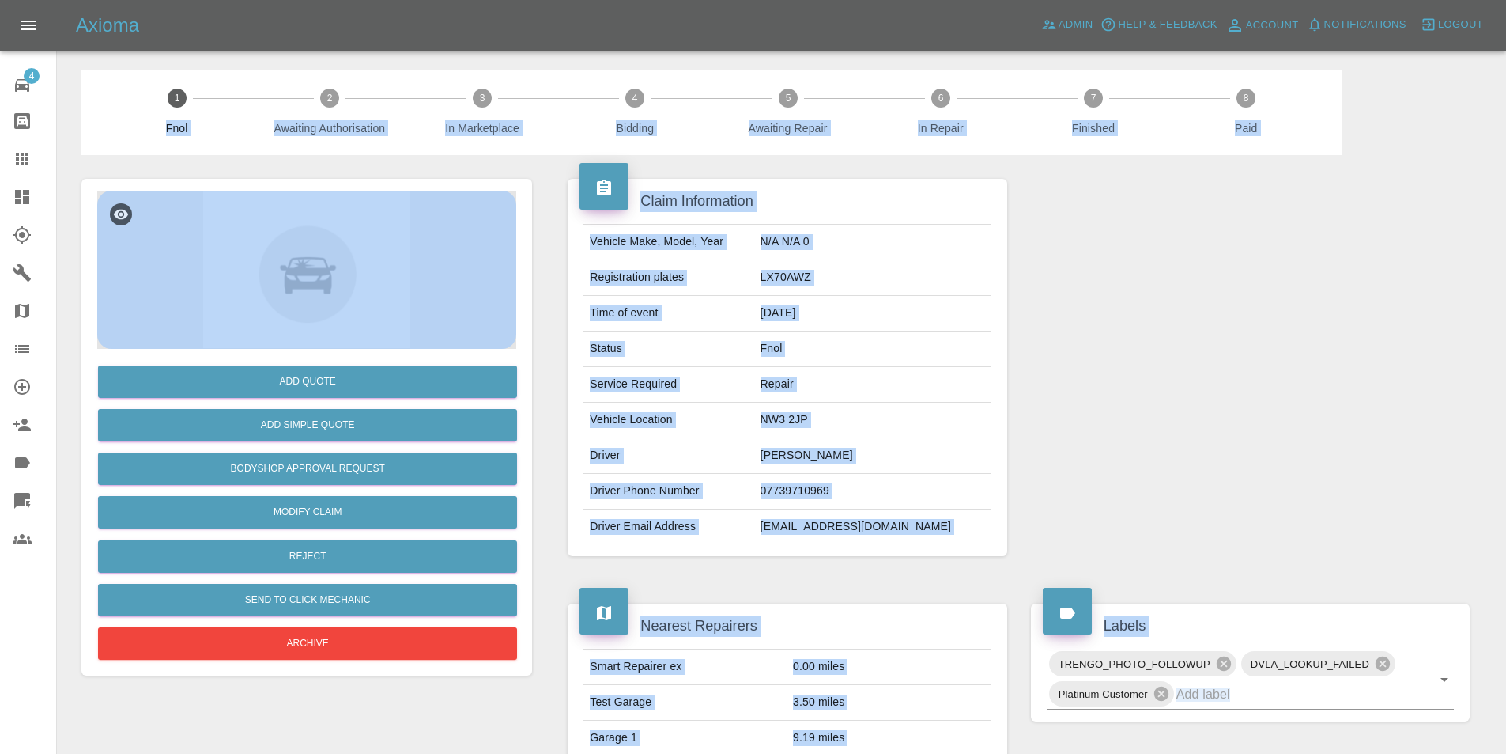
click at [445, 180] on div "Add Quote Add Simple Quote Bodyshop Approval Request Modify Claim Reject Send t…" at bounding box center [306, 427] width 451 height 497
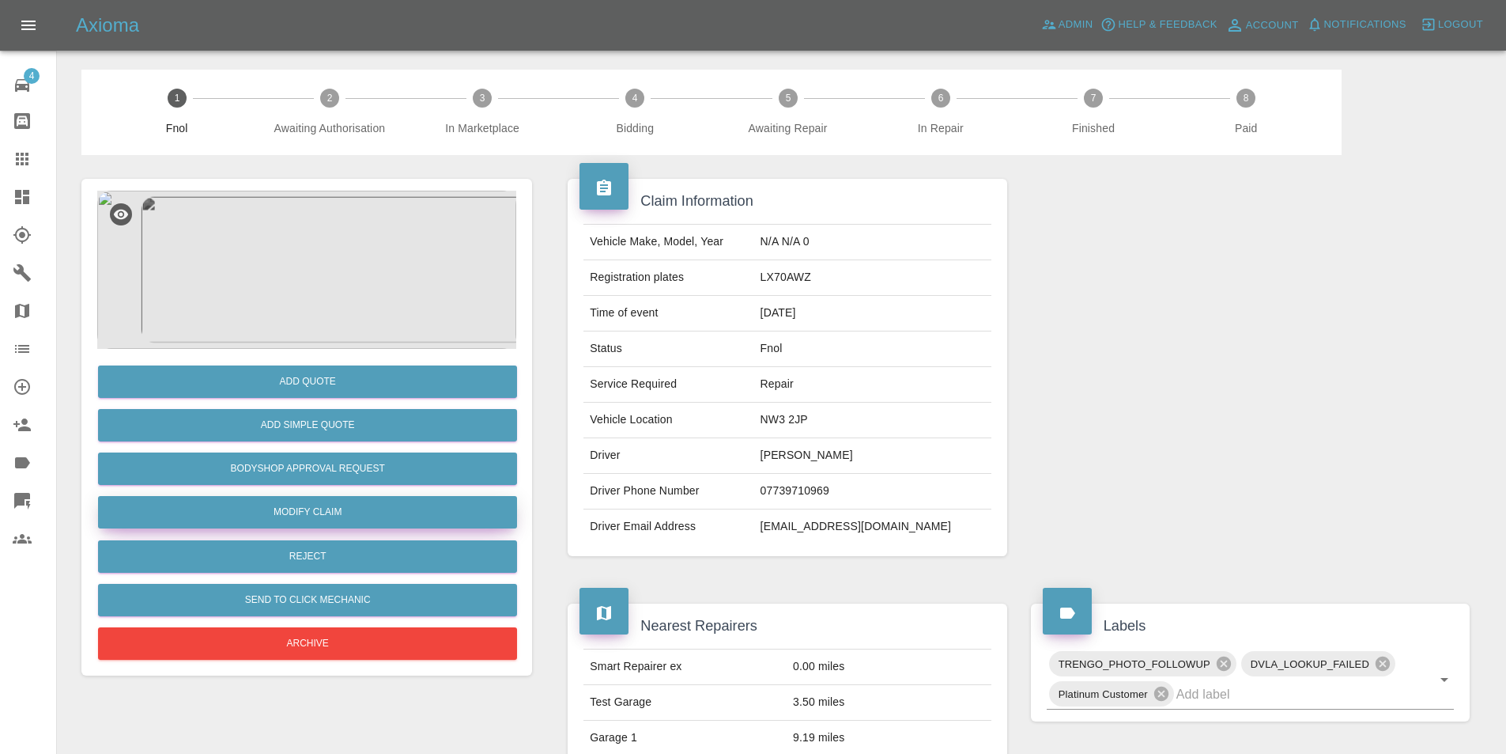
click at [337, 514] on link "Modify Claim" at bounding box center [307, 512] width 419 height 32
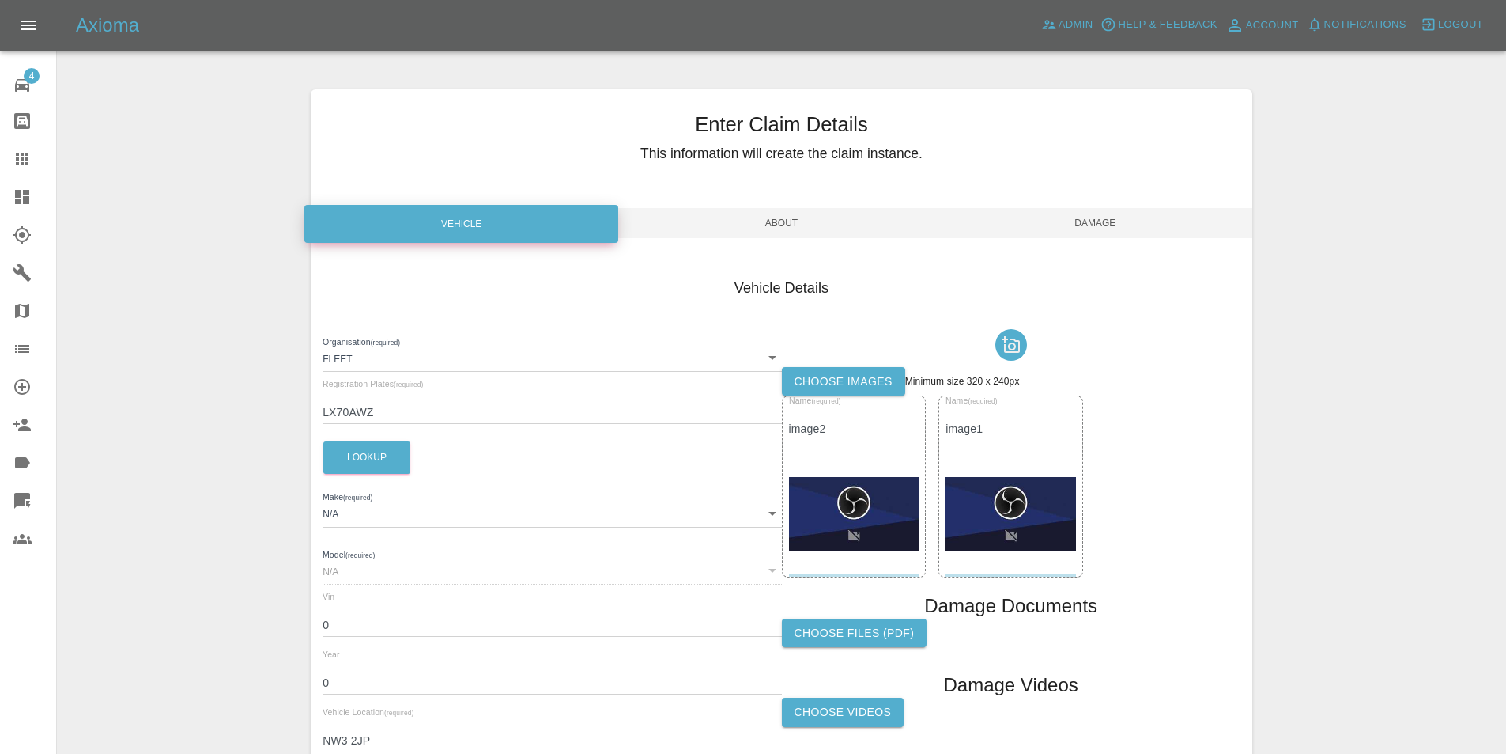
click at [859, 539] on img at bounding box center [854, 514] width 130 height 74
click at [899, 512] on img at bounding box center [854, 514] width 130 height 74
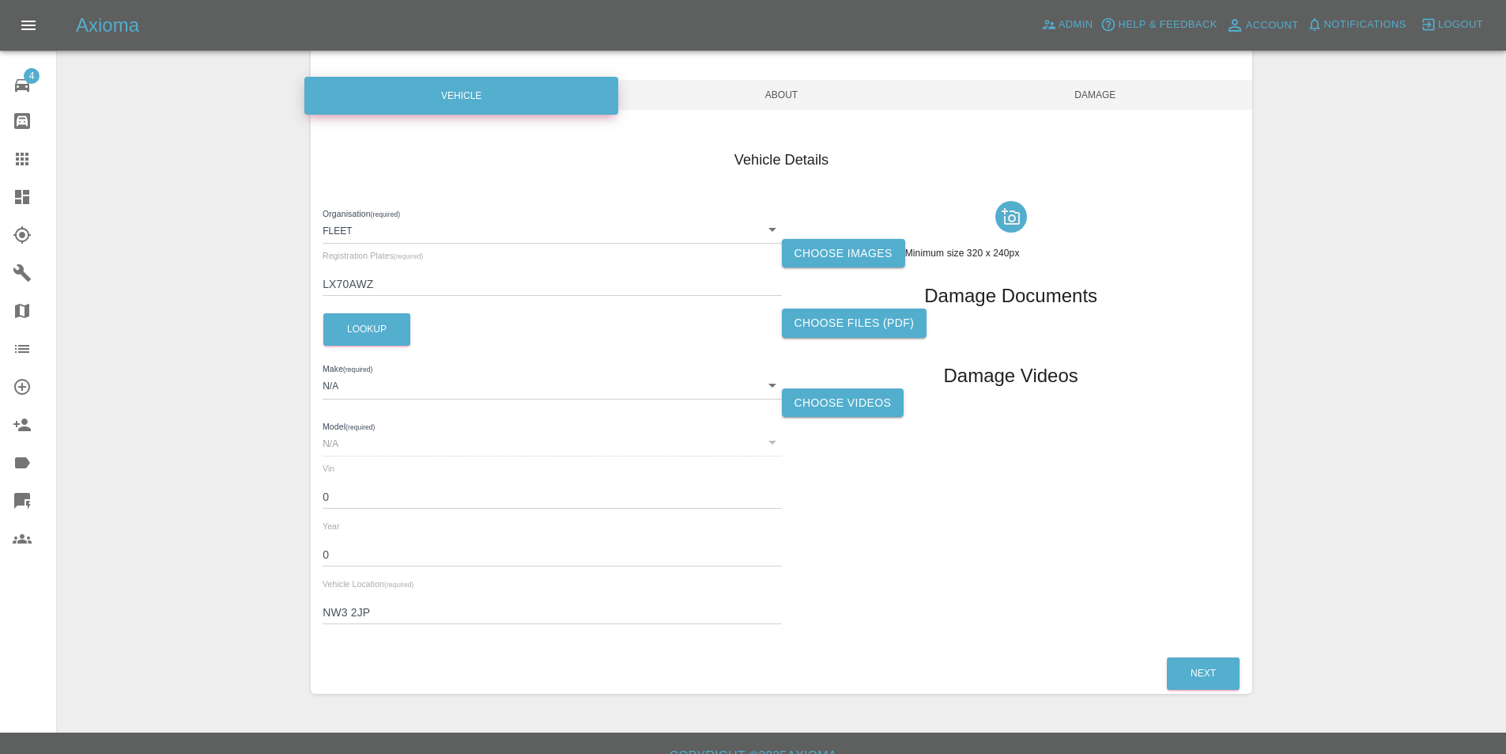
scroll to position [151, 0]
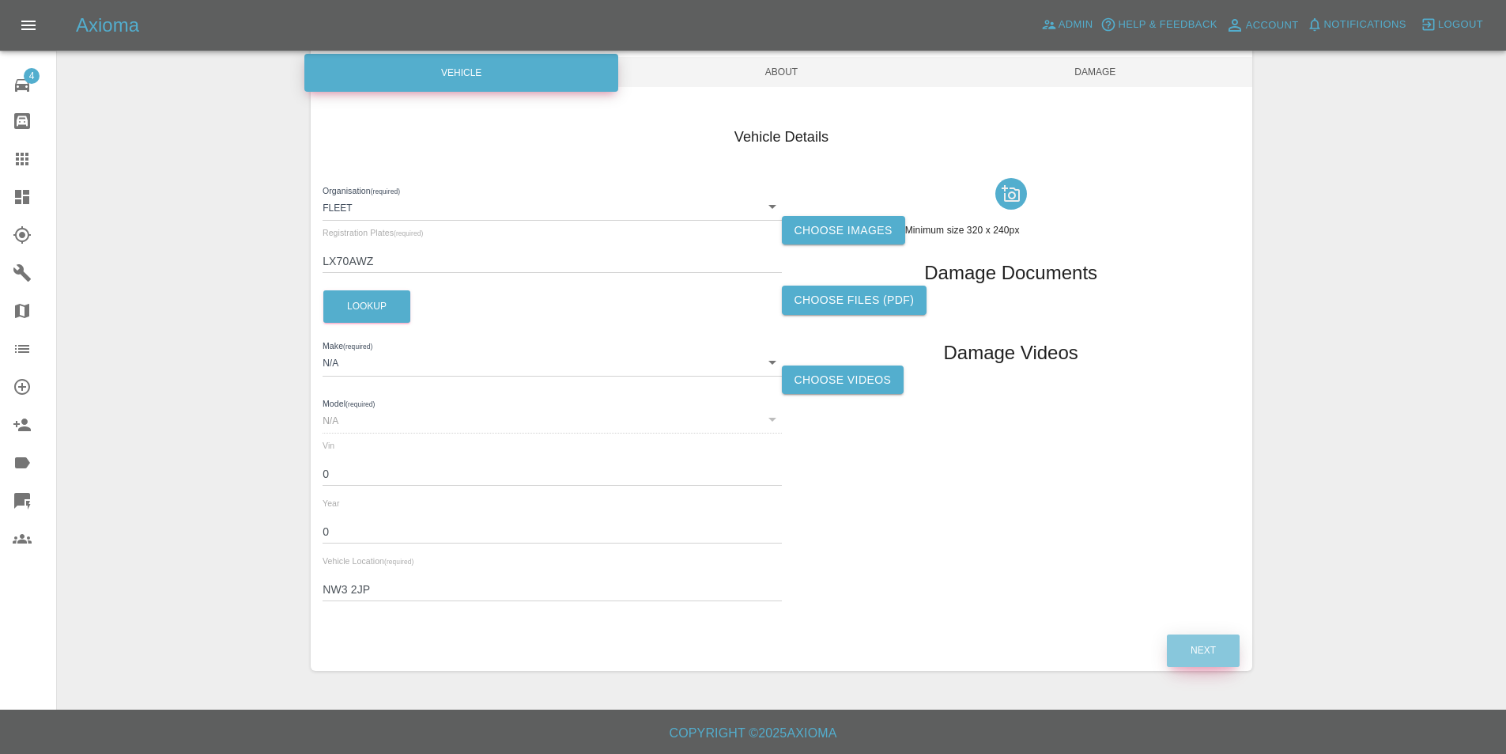
click at [1210, 653] on button "Next" at bounding box center [1203, 650] width 73 height 32
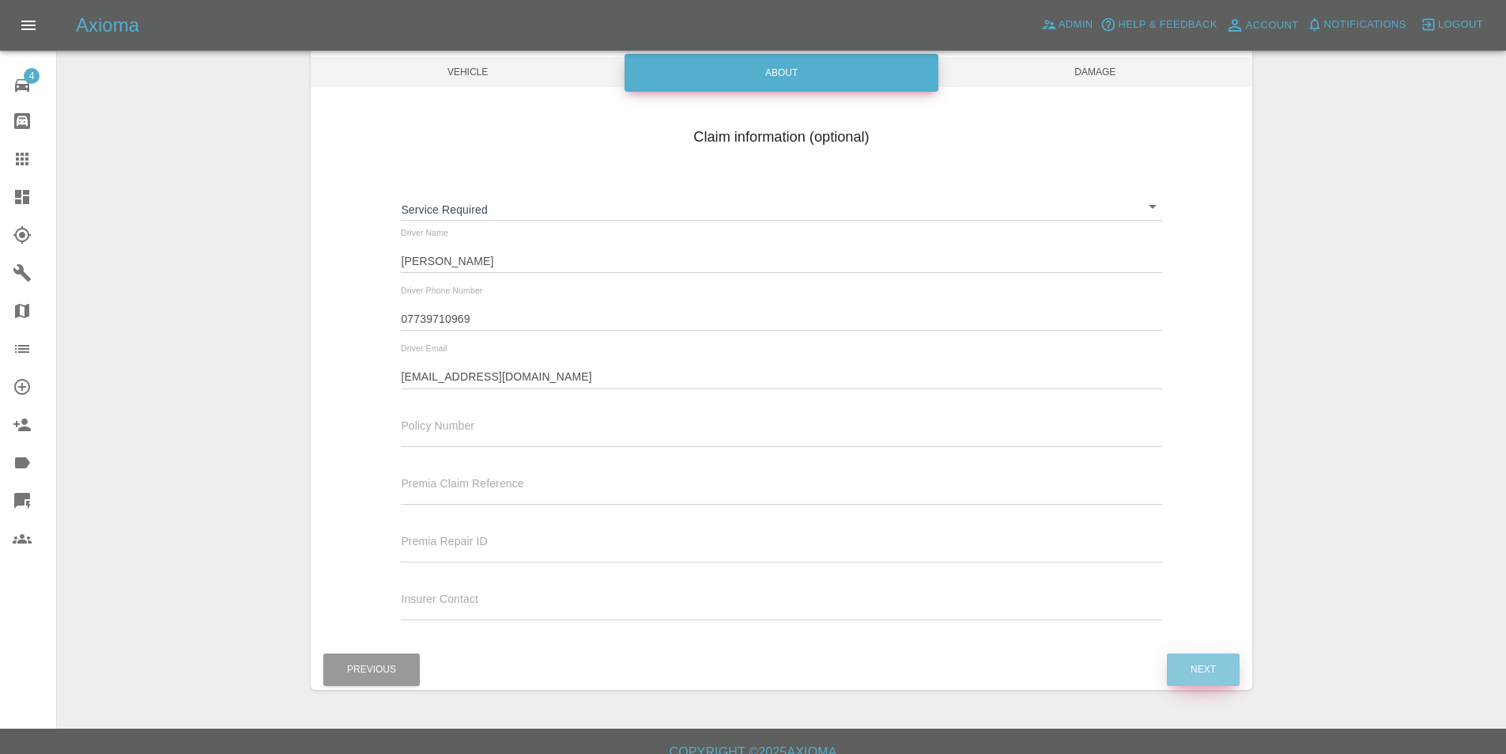
click at [1208, 656] on button "Next" at bounding box center [1203, 669] width 73 height 32
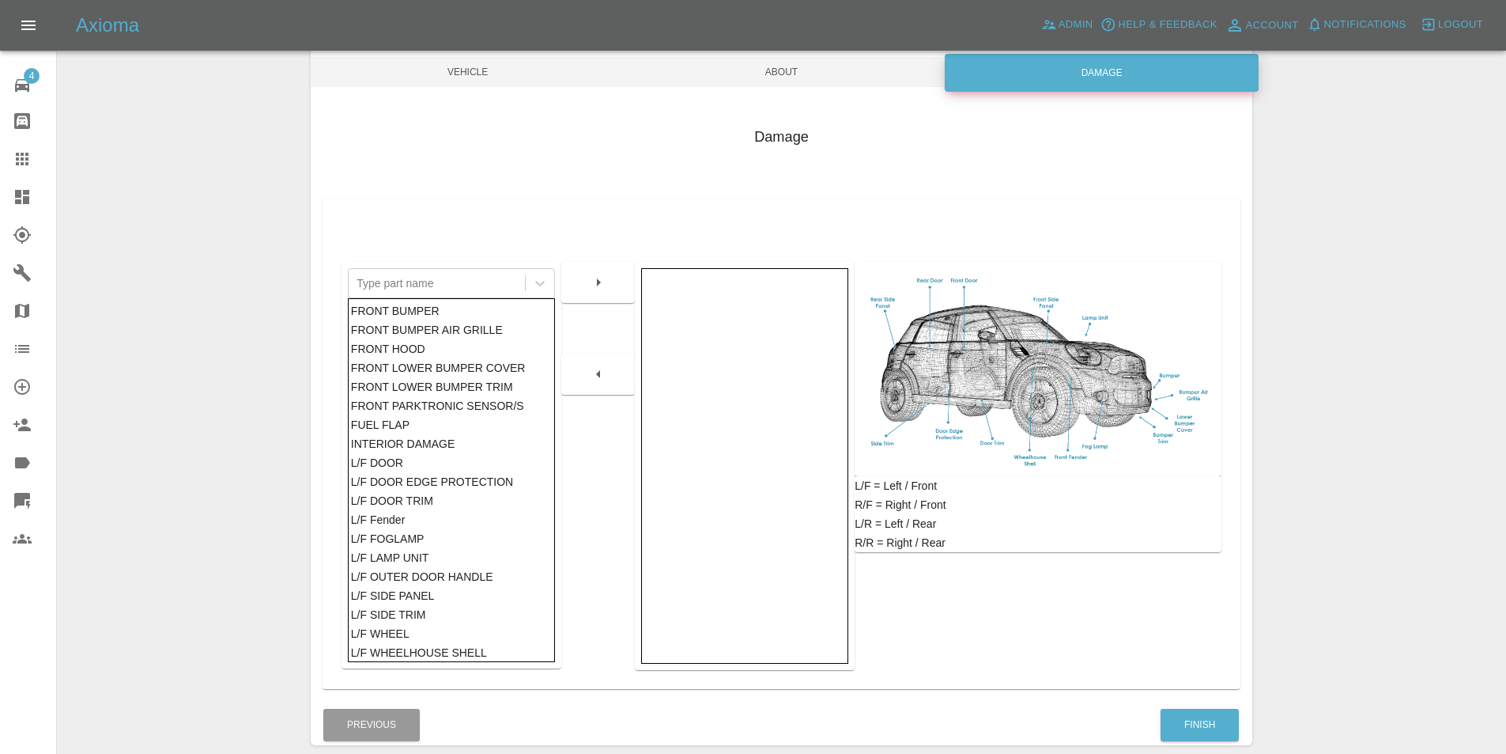
click at [1208, 698] on div "Damage Type part name FRONT BUMPER FRONT BUMPER AIR GRILLE FRONT HOOD FRONT LOW…" at bounding box center [782, 404] width 942 height 602
click at [1207, 713] on button "Finish" at bounding box center [1200, 725] width 78 height 32
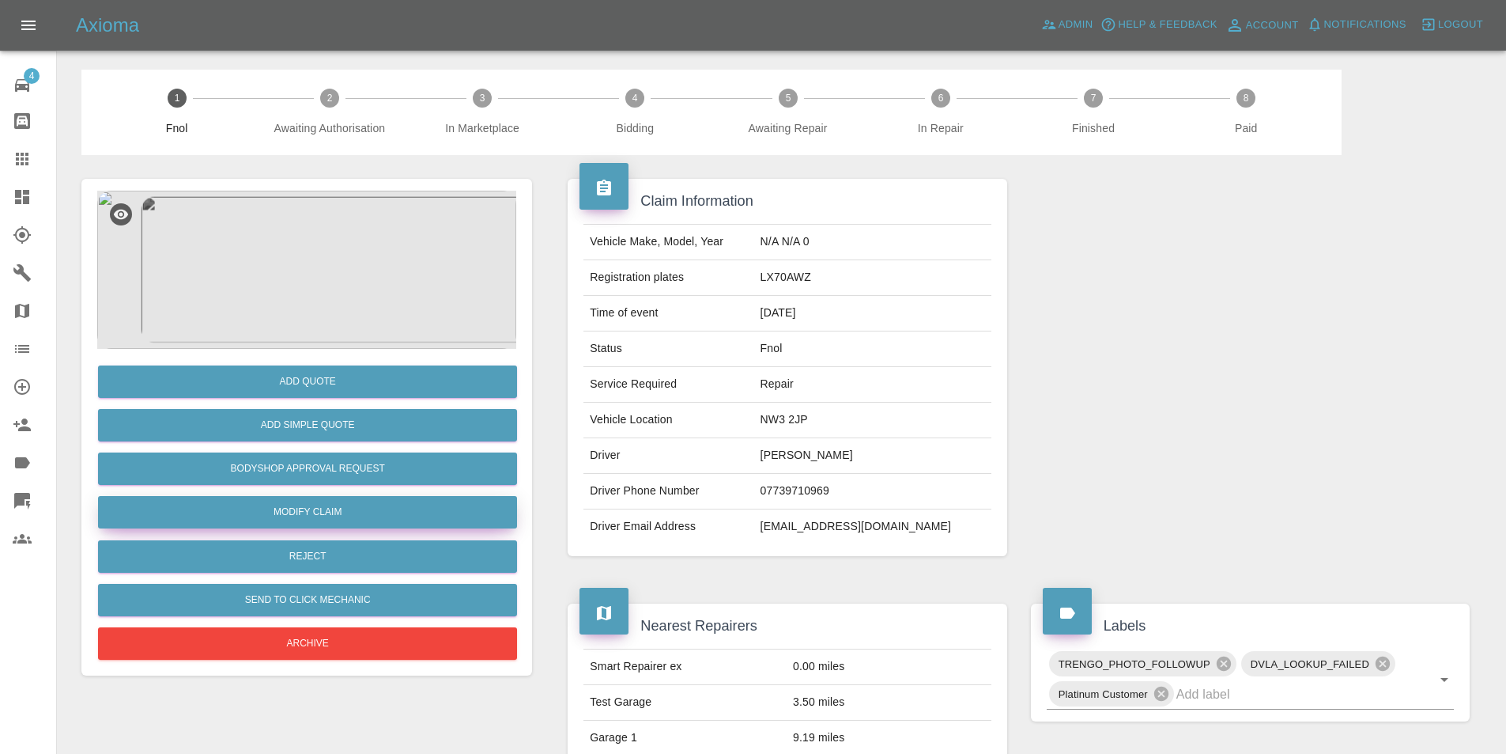
click at [345, 516] on link "Modify Claim" at bounding box center [307, 512] width 419 height 32
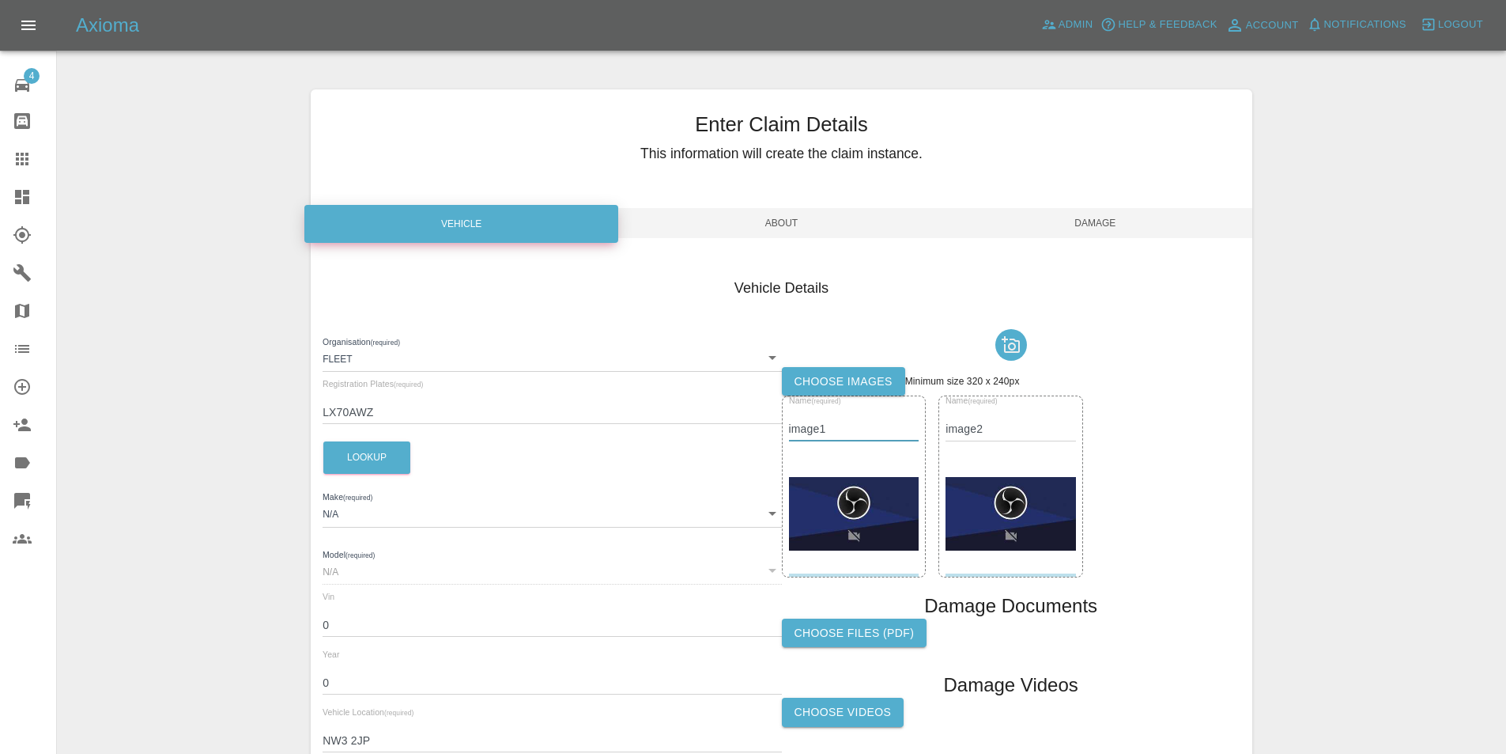
click at [903, 440] on input "image1" at bounding box center [854, 429] width 130 height 23
click at [883, 460] on div at bounding box center [854, 514] width 130 height 119
click at [869, 482] on img at bounding box center [854, 514] width 130 height 74
click at [946, 482] on img at bounding box center [1011, 514] width 130 height 74
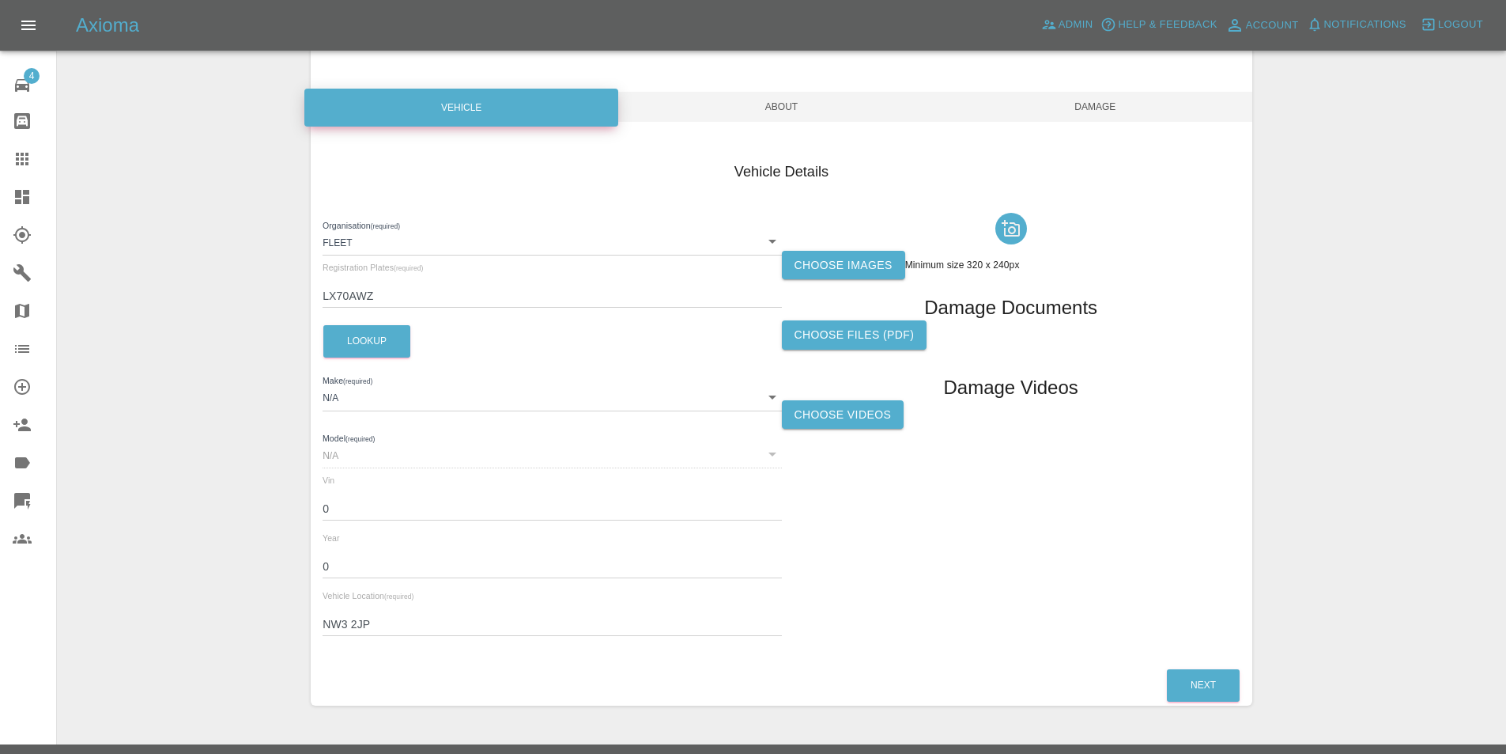
scroll to position [151, 0]
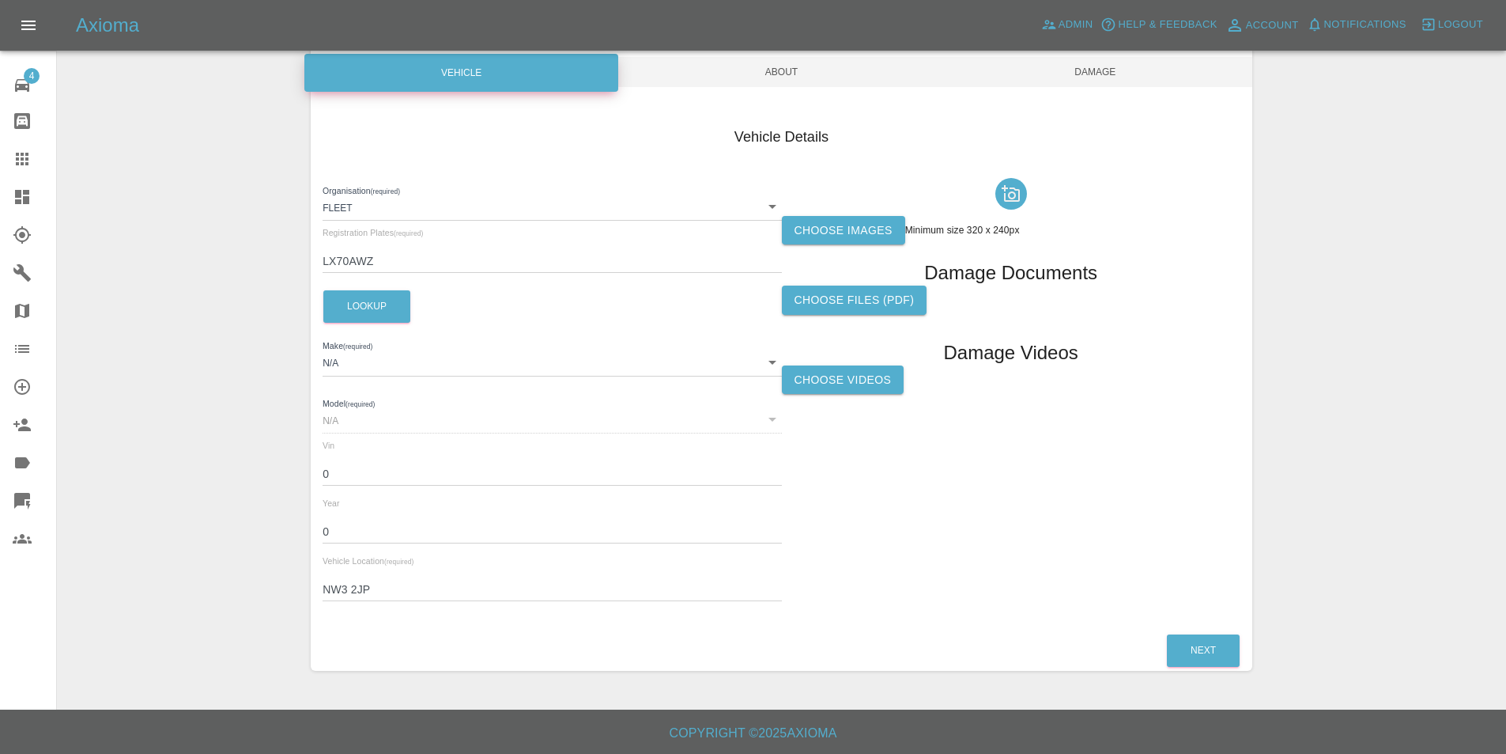
drag, startPoint x: 1249, startPoint y: 631, endPoint x: 1251, endPoint y: 640, distance: 9.0
click at [1250, 633] on div "Next" at bounding box center [782, 650] width 942 height 40
click at [1244, 654] on div "Next" at bounding box center [782, 650] width 942 height 40
click at [1224, 655] on button "Next" at bounding box center [1203, 650] width 73 height 32
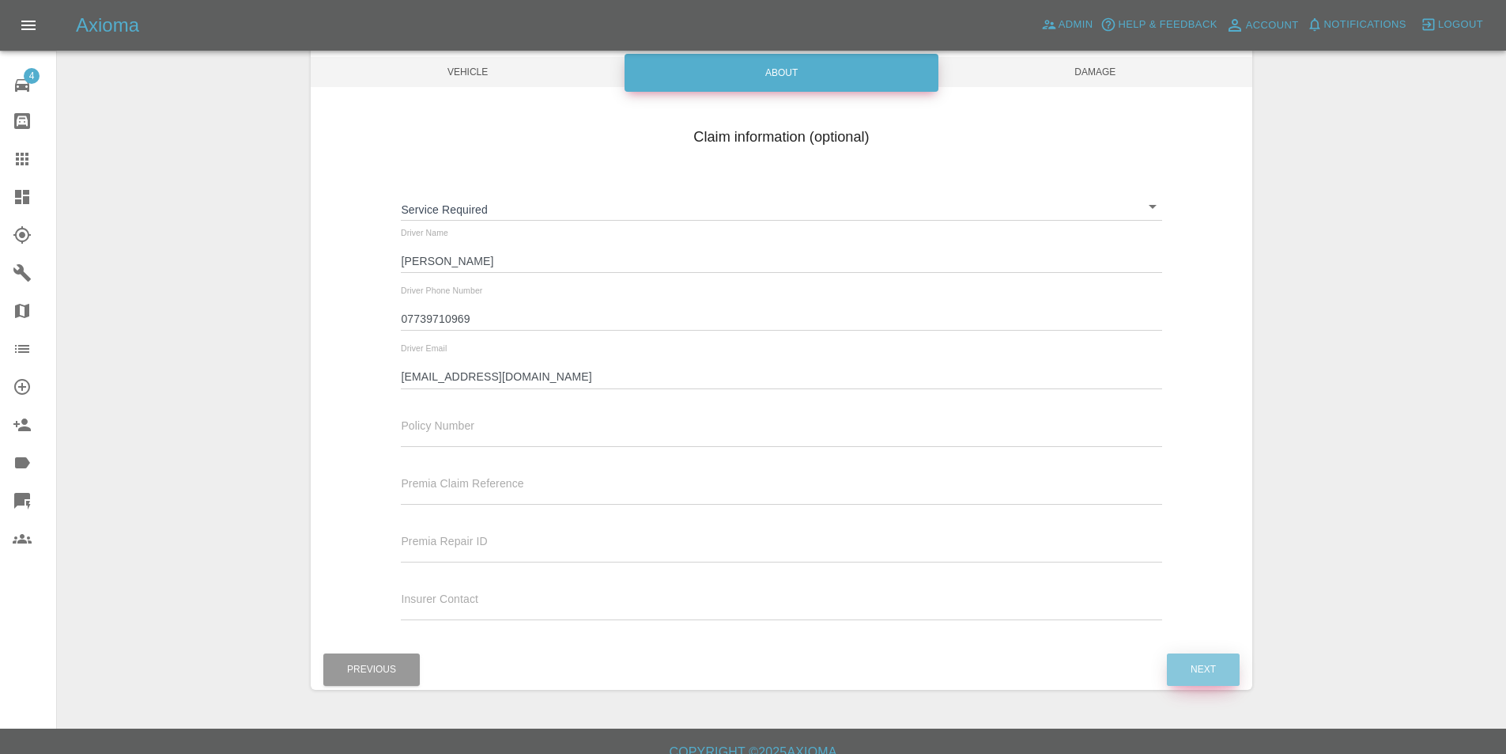
click at [1223, 655] on button "Next" at bounding box center [1203, 669] width 73 height 32
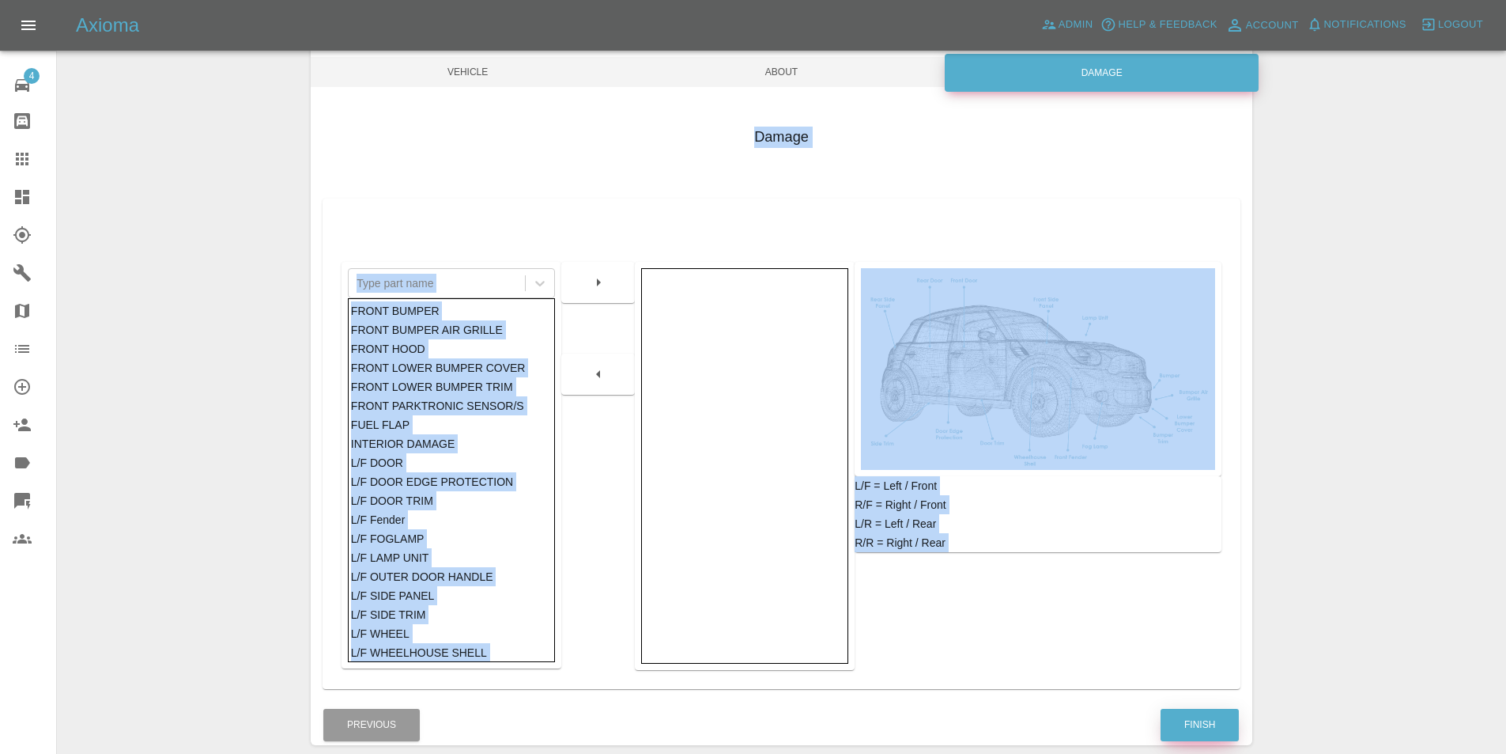
click at [1211, 716] on button "Finish" at bounding box center [1200, 725] width 78 height 32
click at [1209, 716] on div "Processing..." at bounding box center [1181, 725] width 120 height 40
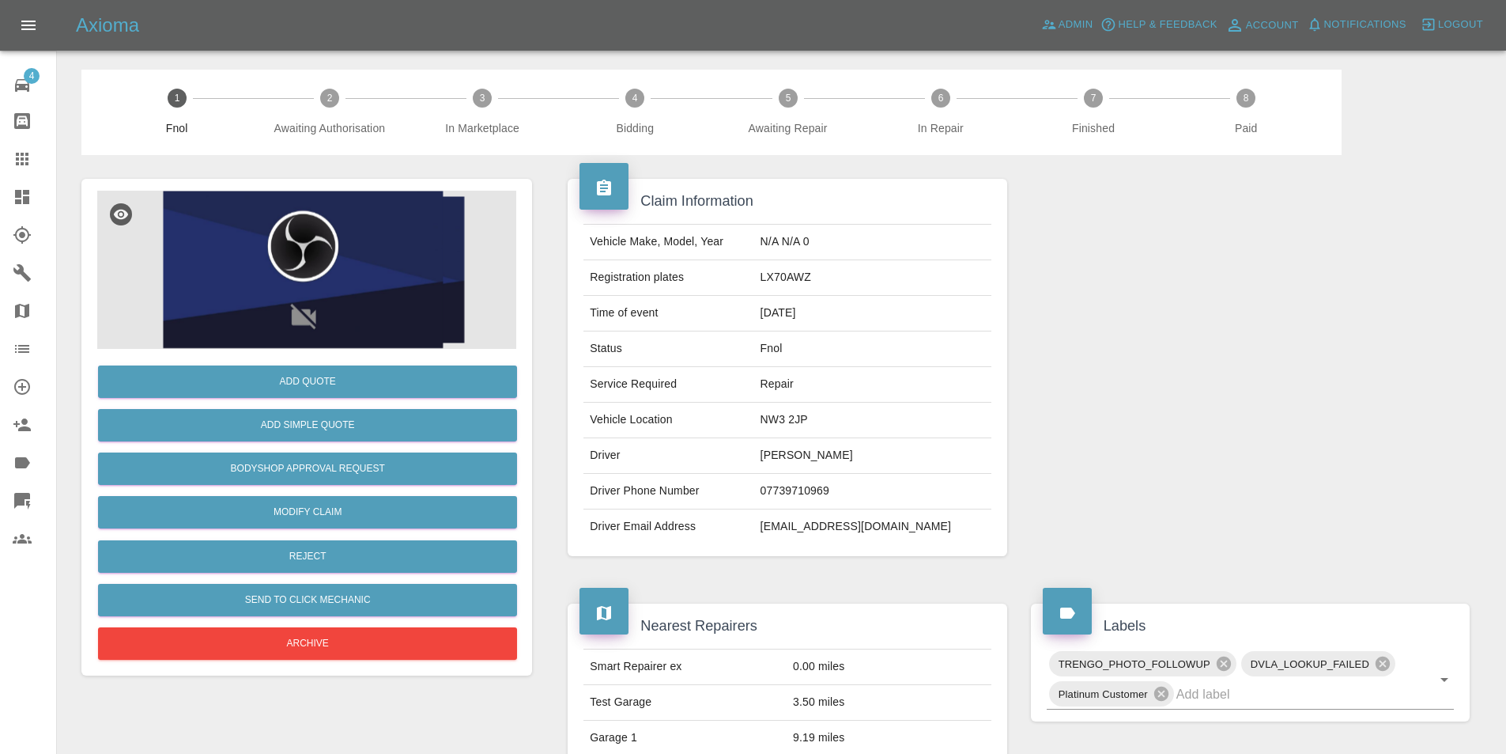
click at [280, 229] on div at bounding box center [306, 270] width 419 height 158
click at [266, 252] on div at bounding box center [306, 270] width 419 height 158
click at [415, 261] on div at bounding box center [306, 270] width 419 height 158
